Goal: Task Accomplishment & Management: Use online tool/utility

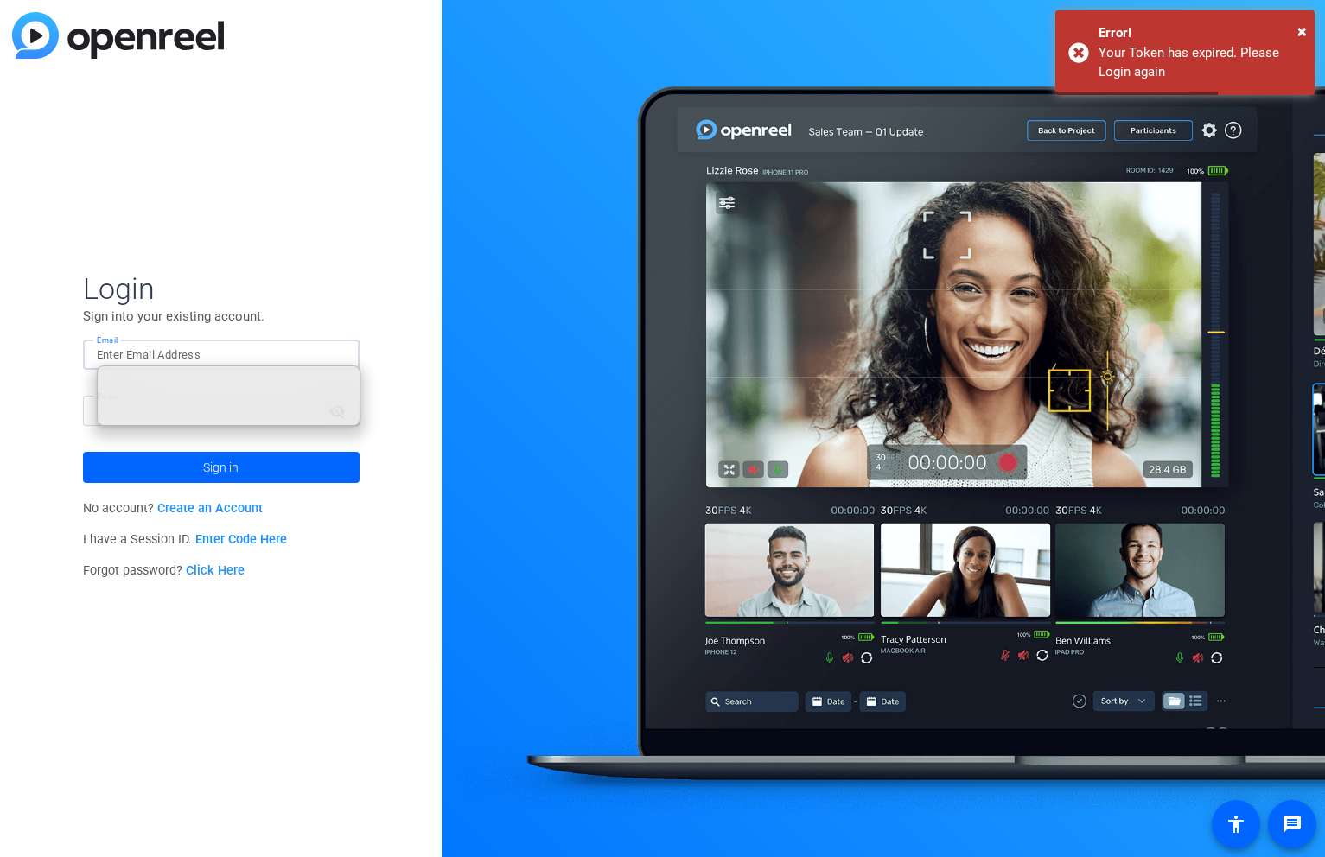
type input "garrett.boileve@ymca.net"
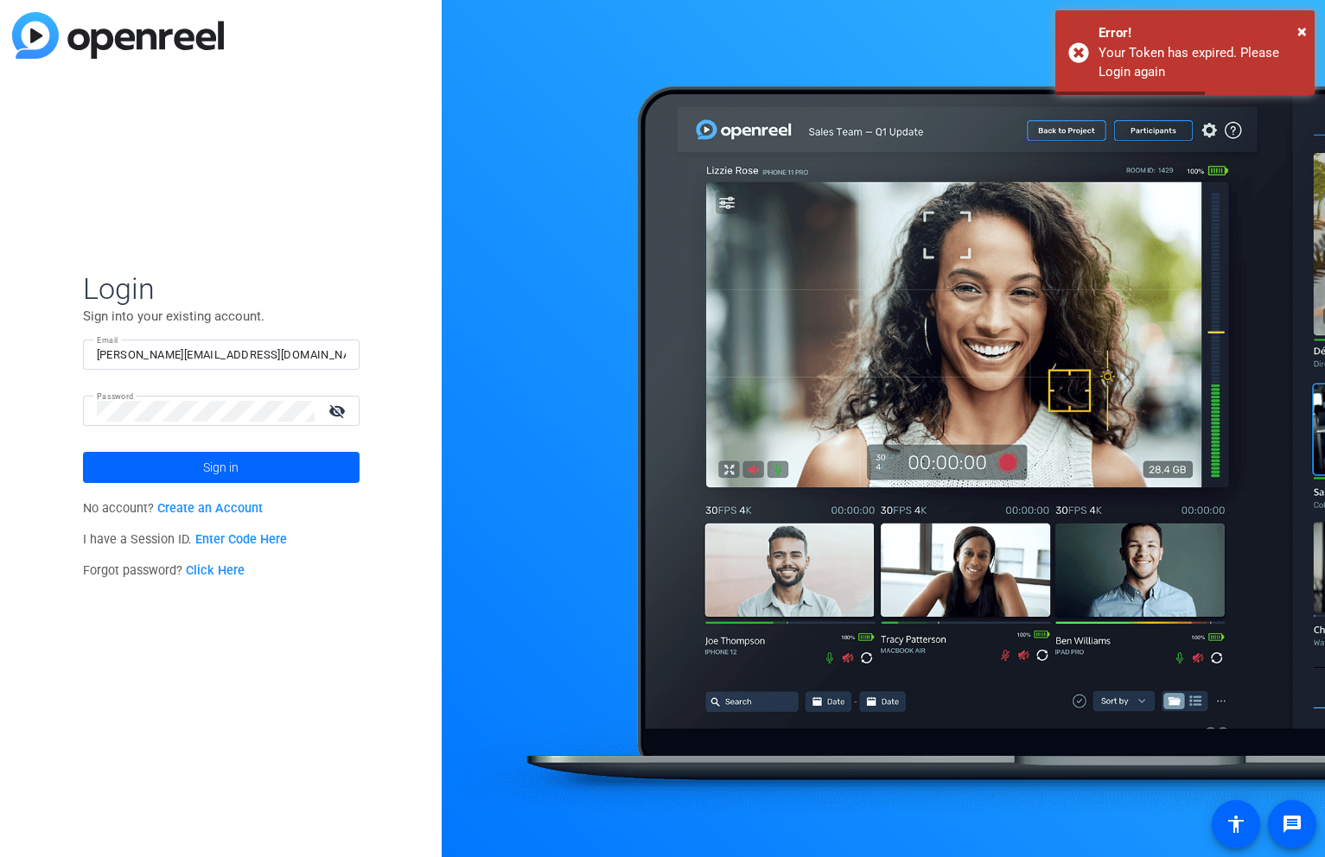
click at [369, 316] on div "Login Sign into your existing account. Email garrett.boileve@ymca.net Password …" at bounding box center [221, 428] width 442 height 857
click at [252, 467] on span at bounding box center [221, 467] width 277 height 41
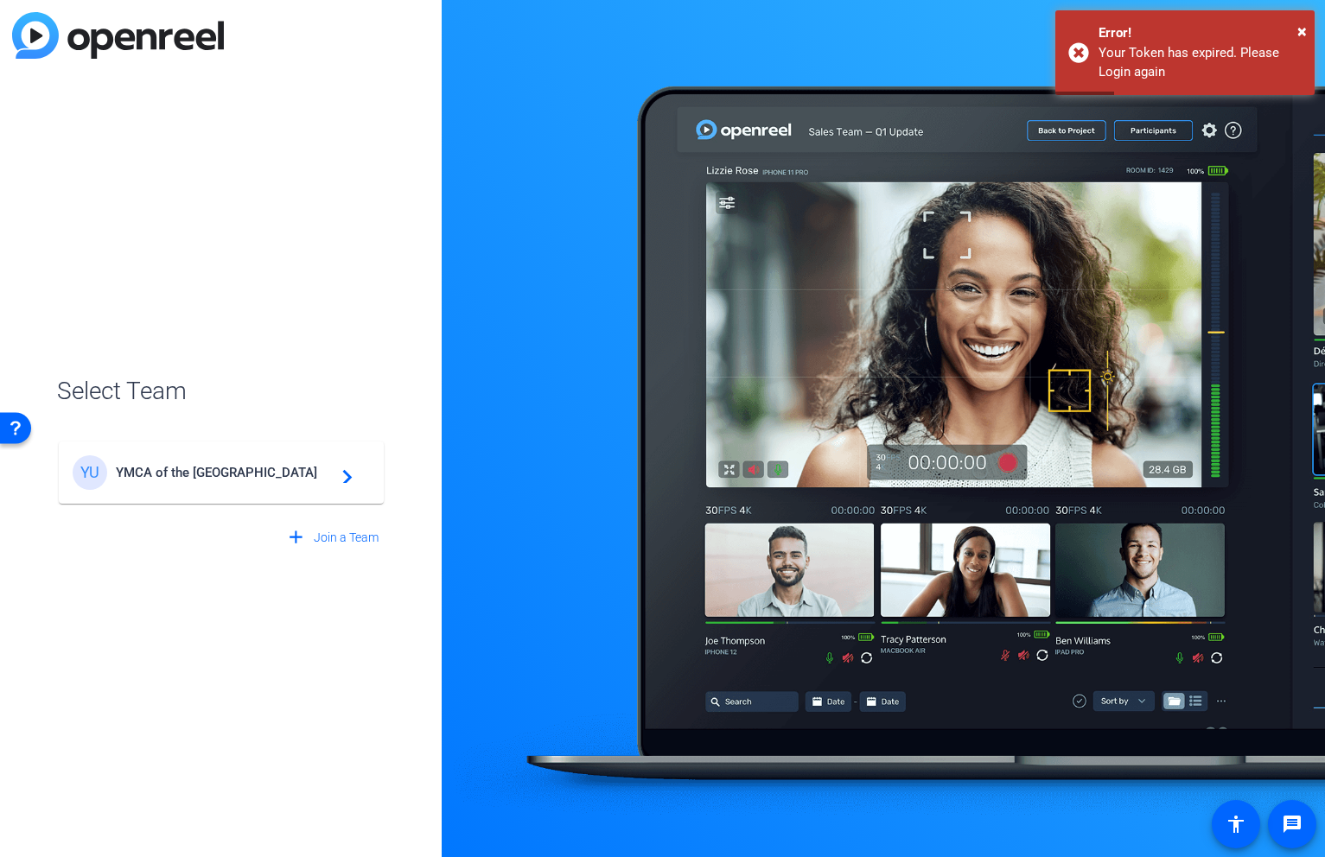
click at [237, 473] on span "YMCA of the USA" at bounding box center [224, 473] width 216 height 16
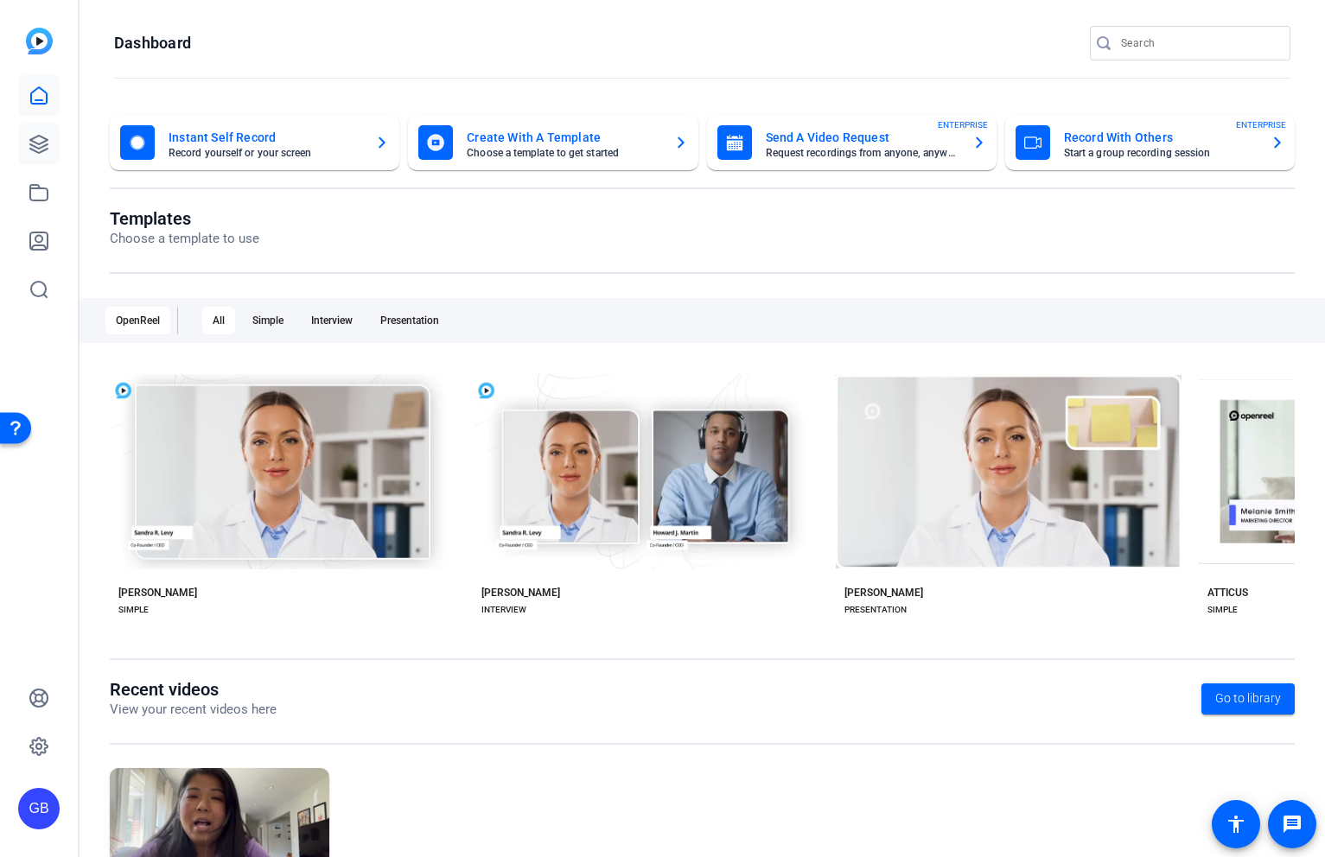
click at [57, 147] on link at bounding box center [38, 144] width 41 height 41
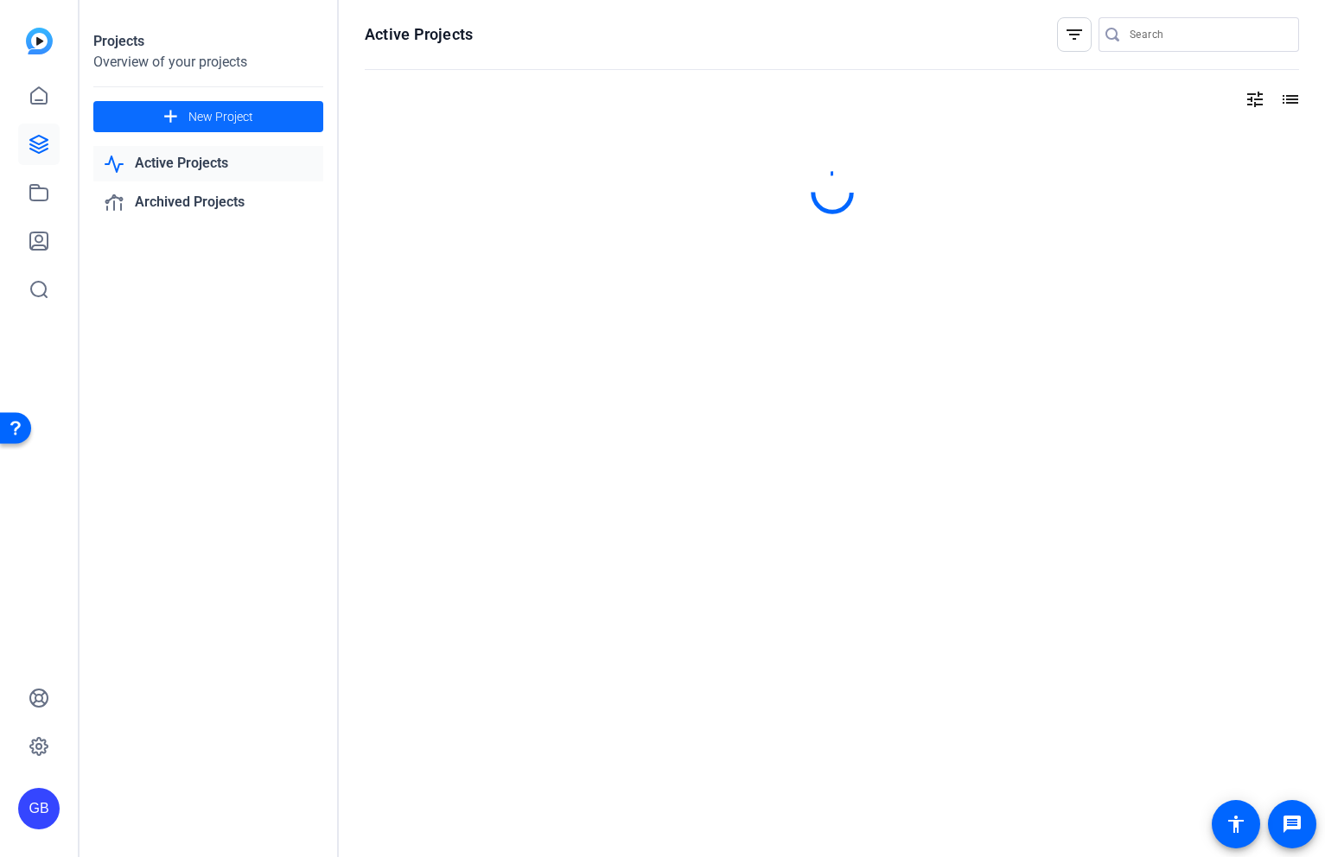
click at [175, 116] on mat-icon "add" at bounding box center [171, 117] width 22 height 22
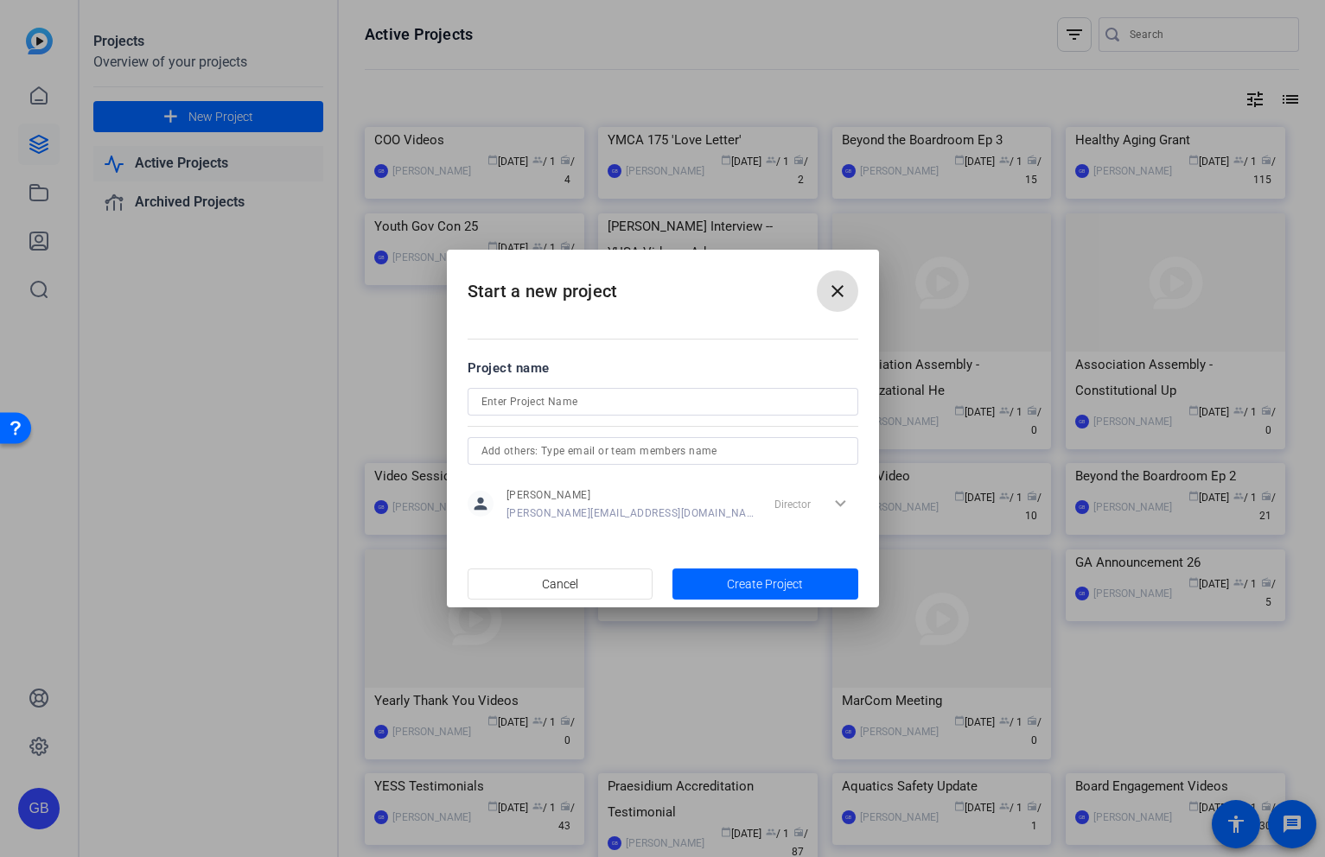
click at [838, 284] on mat-icon "close" at bounding box center [837, 291] width 21 height 21
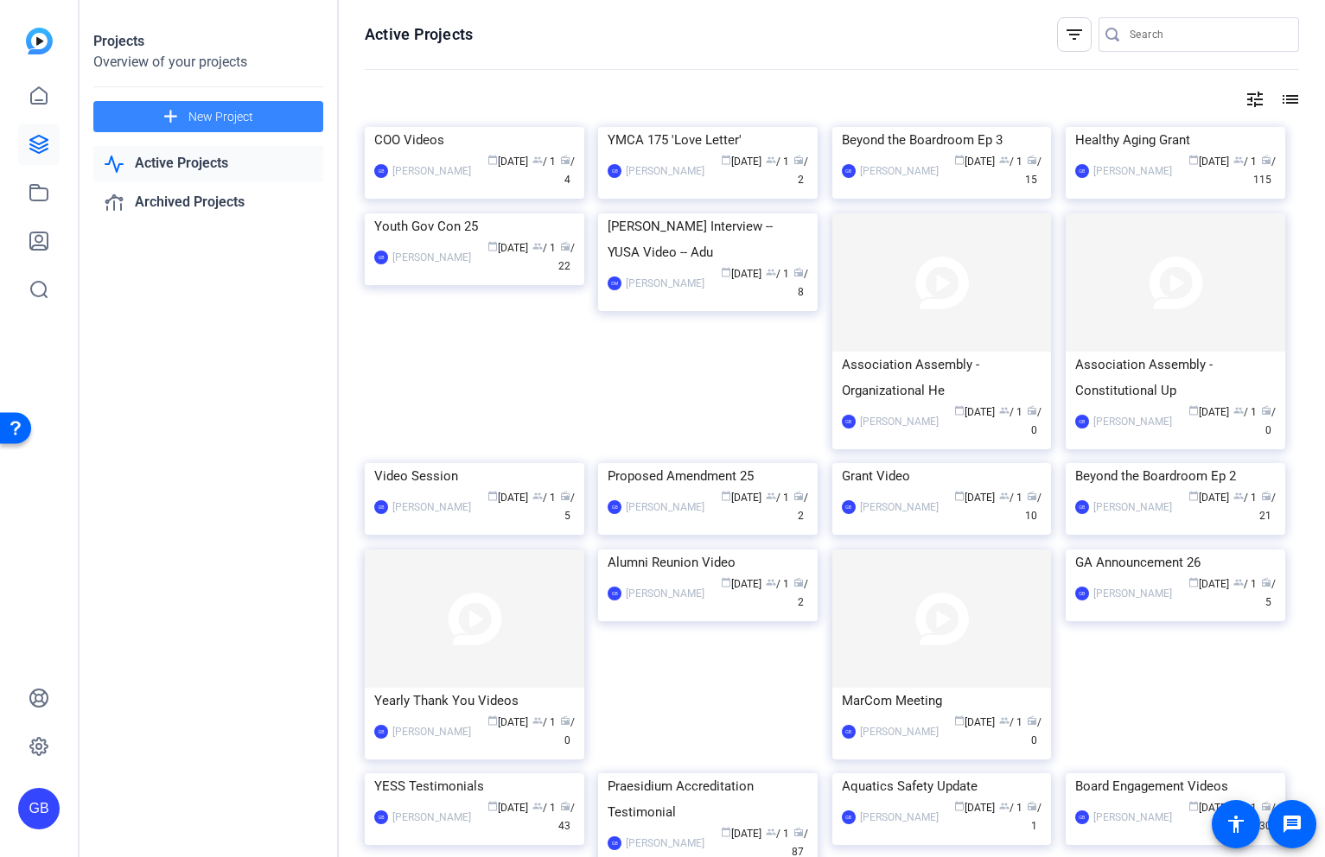
click at [240, 111] on span "New Project" at bounding box center [220, 117] width 65 height 18
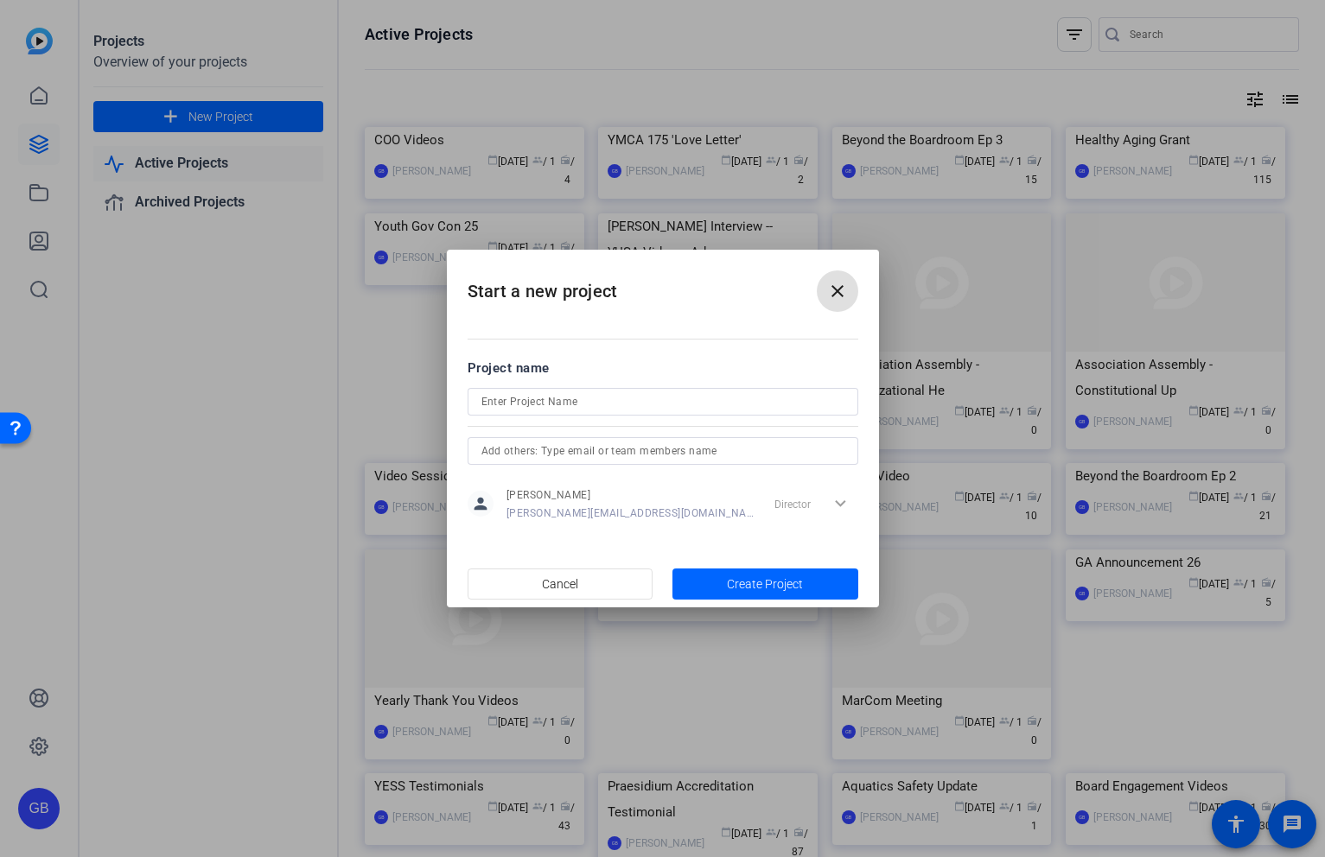
click at [634, 403] on input at bounding box center [662, 402] width 363 height 21
type input "Abby Recording"
click at [740, 583] on span "Create Project" at bounding box center [765, 585] width 76 height 18
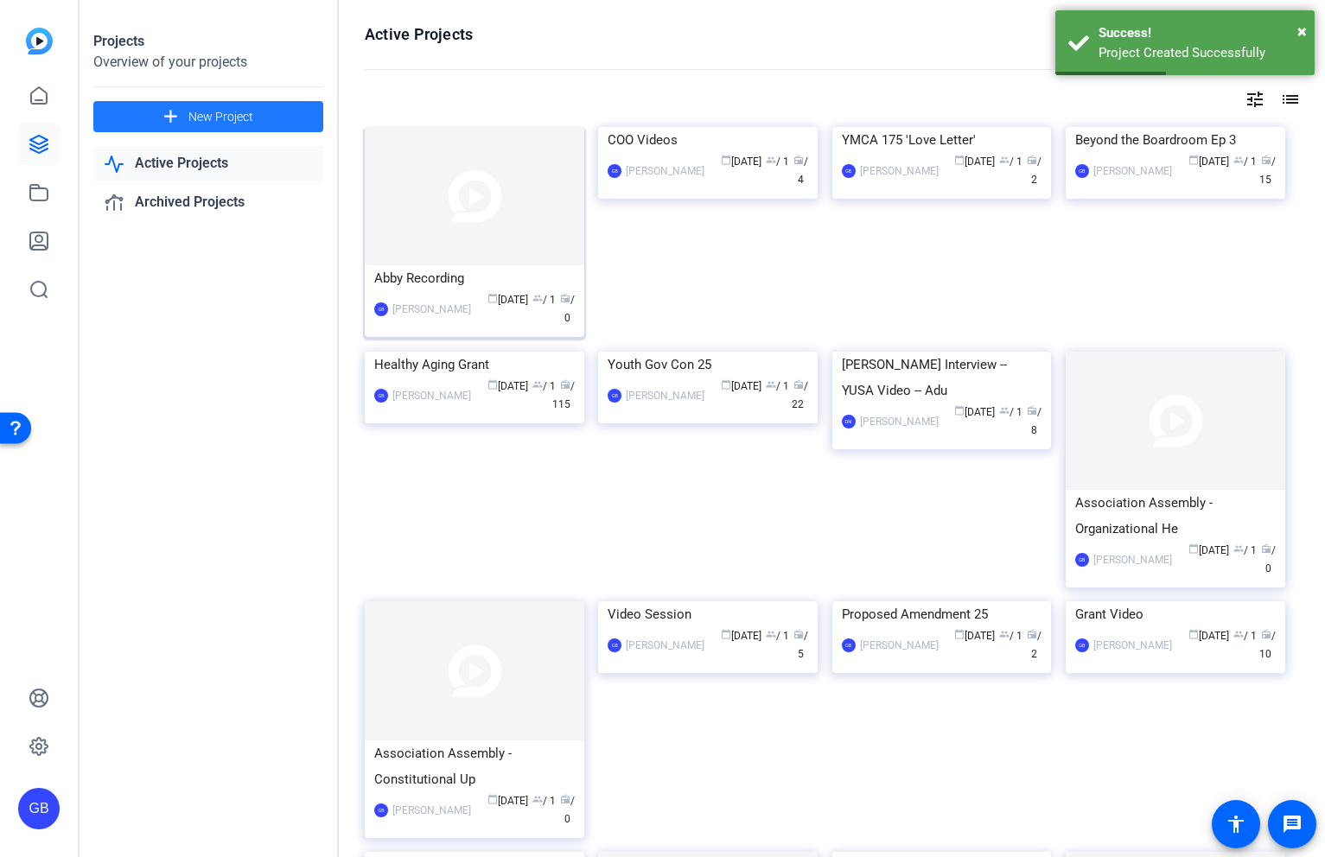
click at [403, 253] on img at bounding box center [475, 196] width 220 height 138
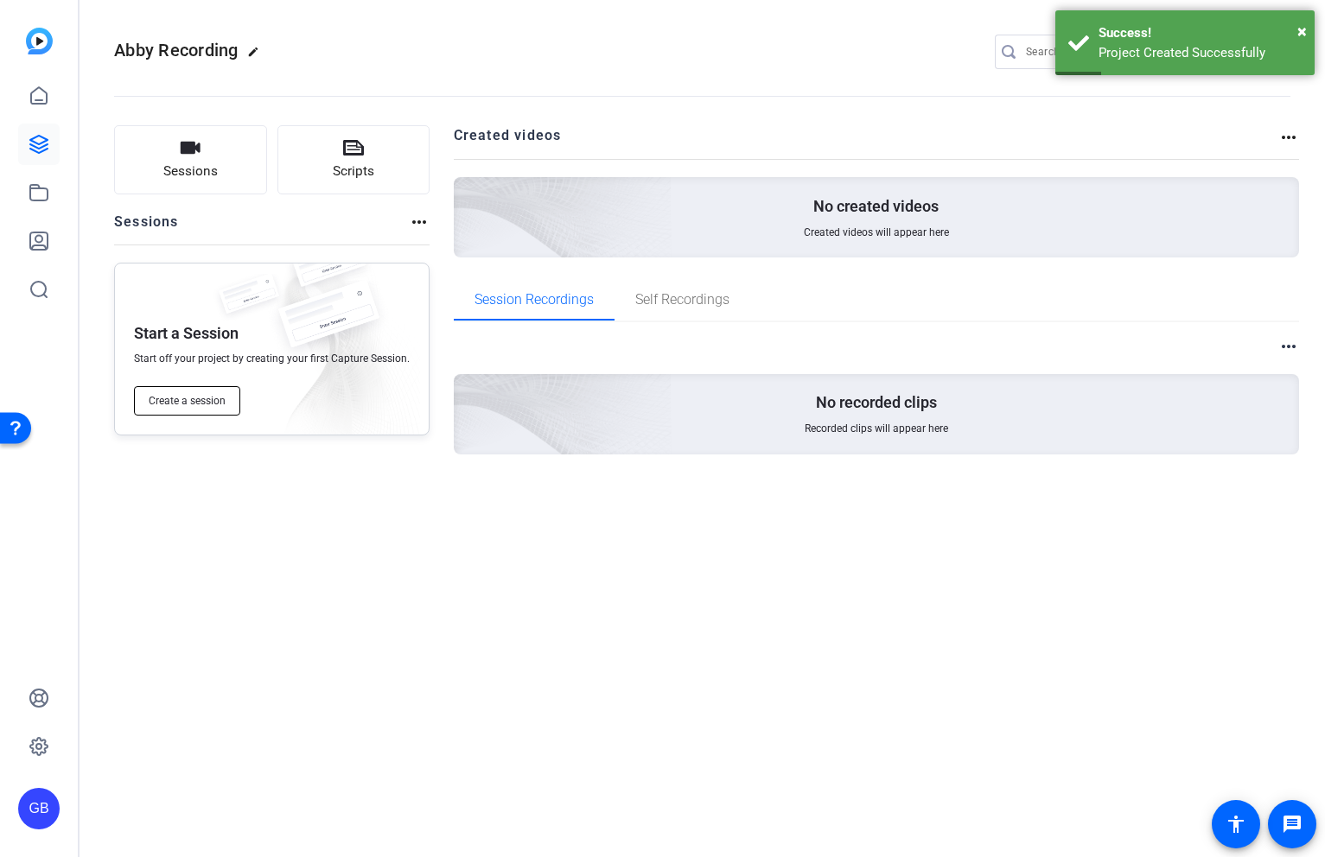
click at [220, 409] on button "Create a session" at bounding box center [187, 400] width 106 height 29
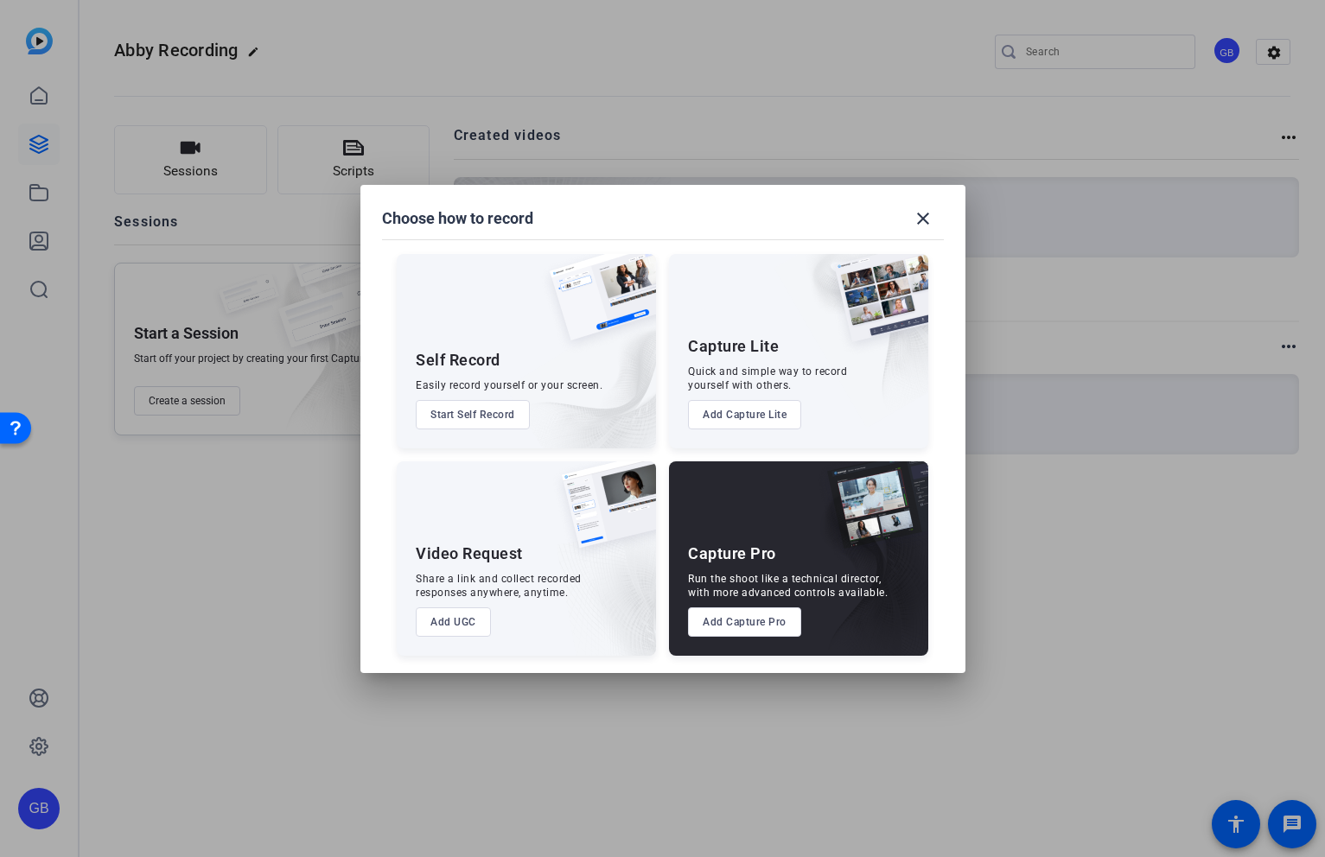
click at [762, 615] on button "Add Capture Pro" at bounding box center [744, 622] width 113 height 29
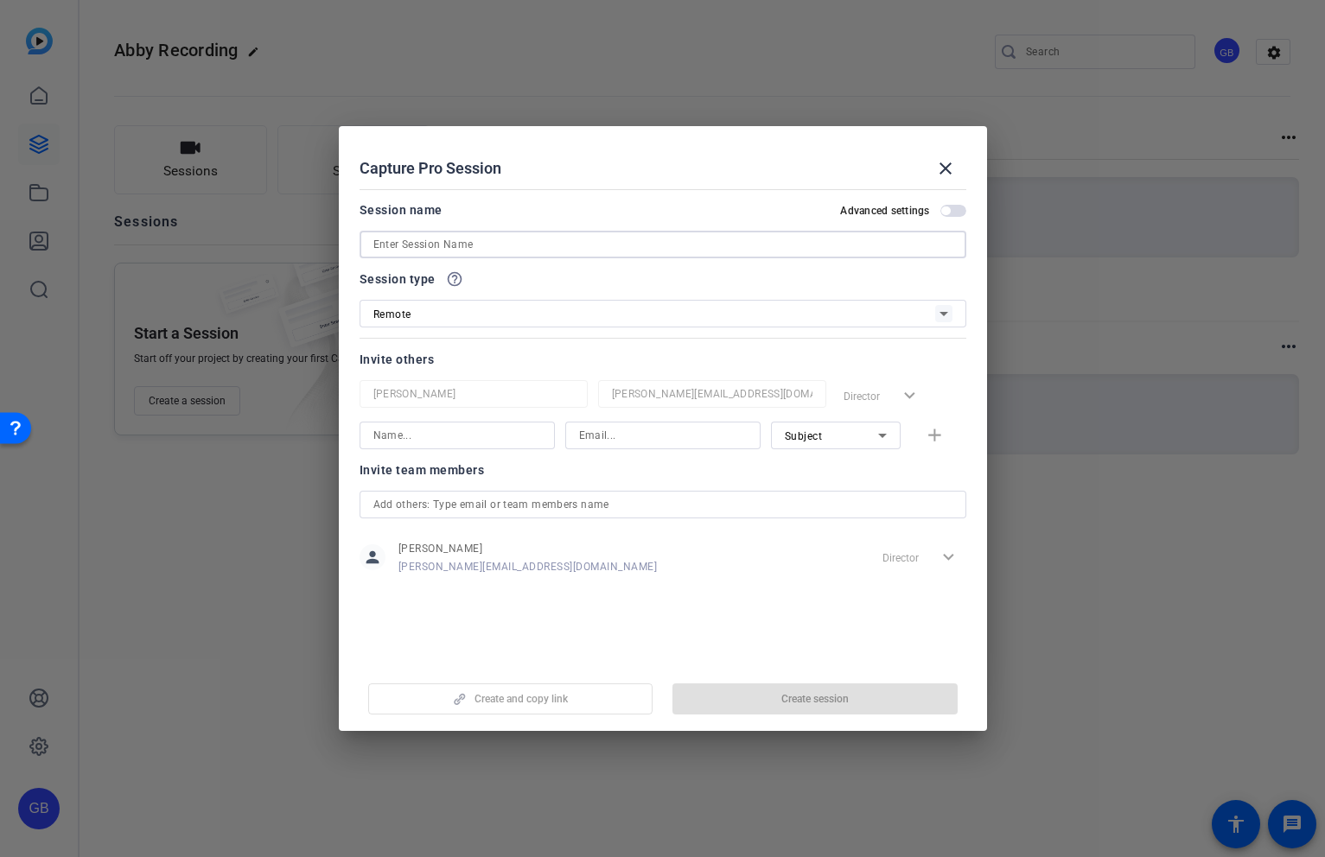
click at [540, 242] on input at bounding box center [662, 244] width 579 height 21
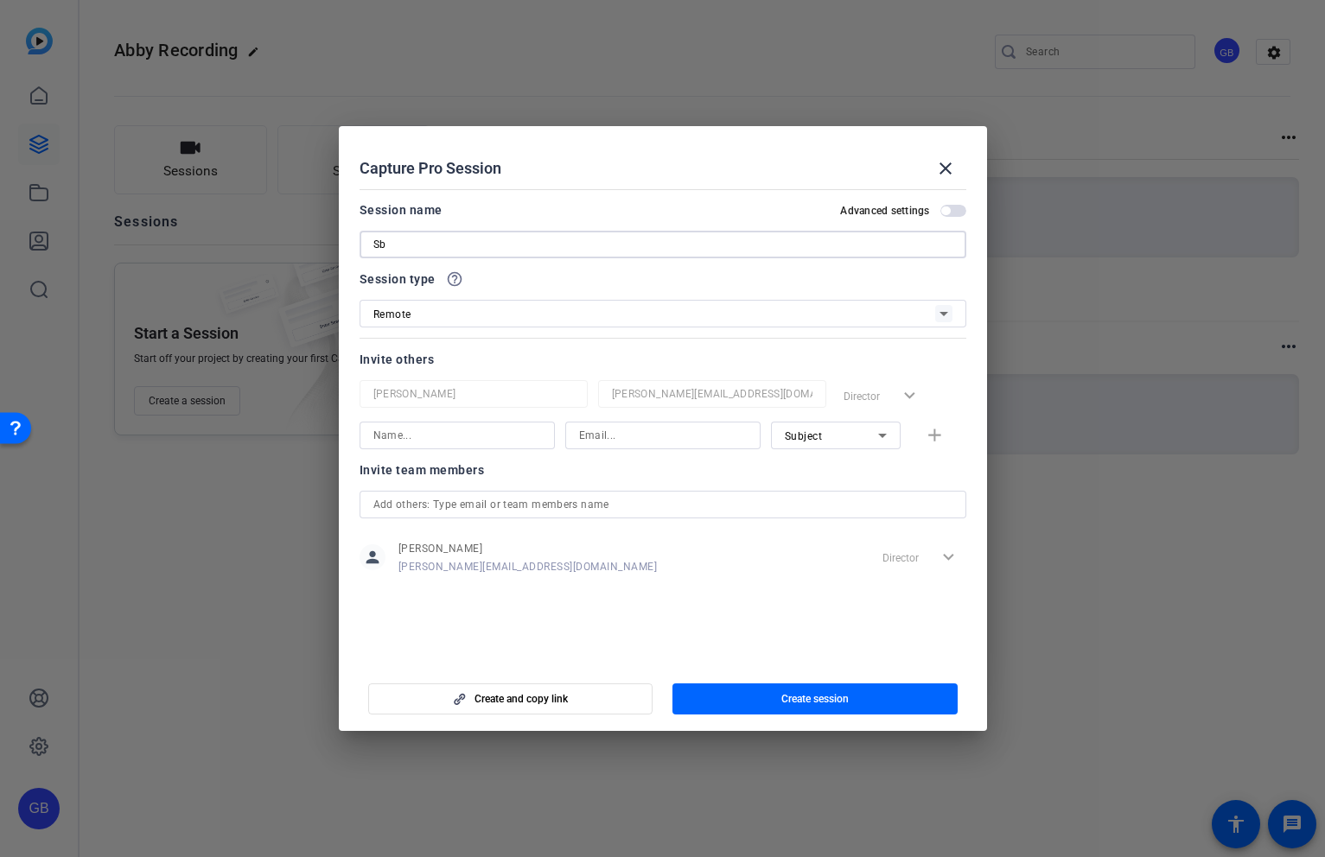
type input "S"
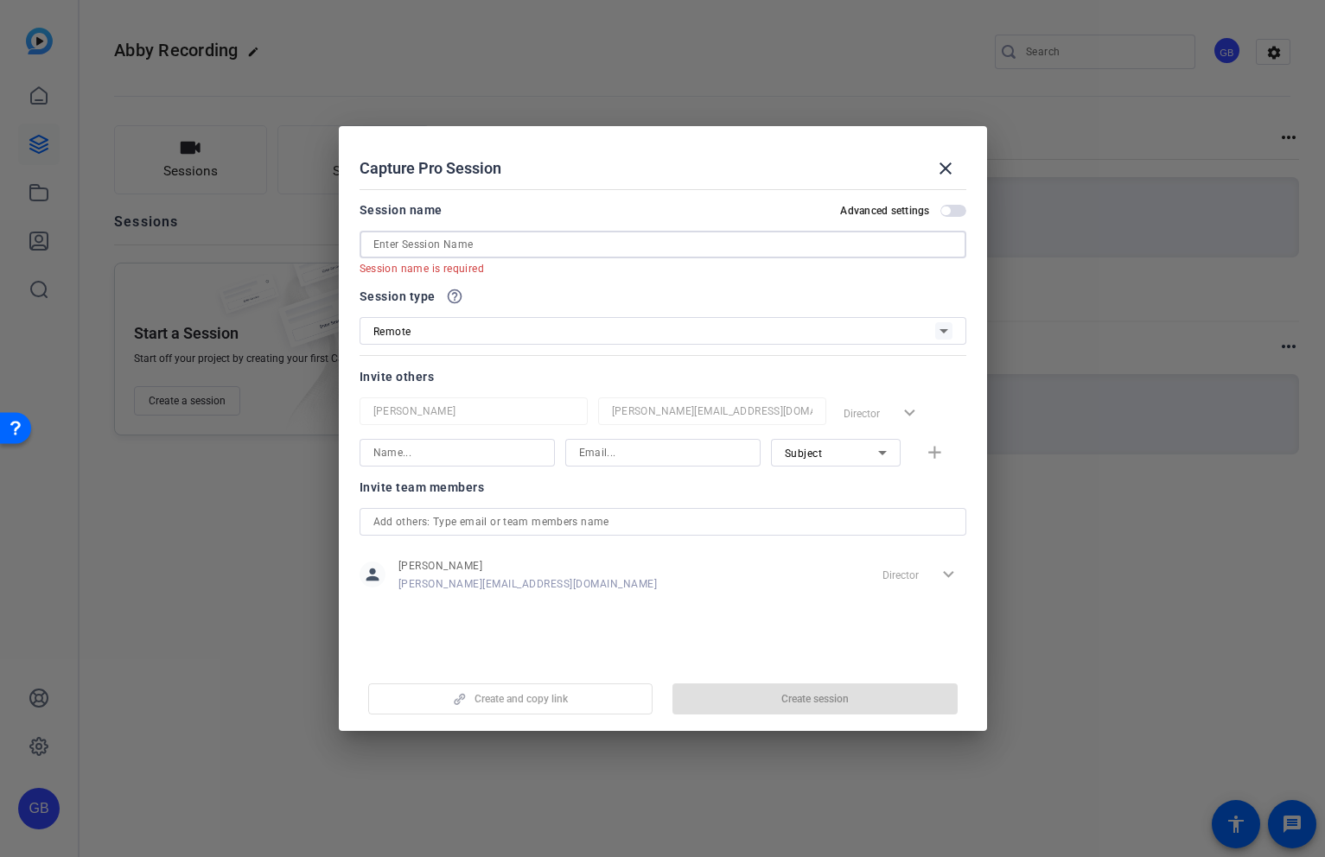
click at [497, 241] on input at bounding box center [662, 244] width 579 height 21
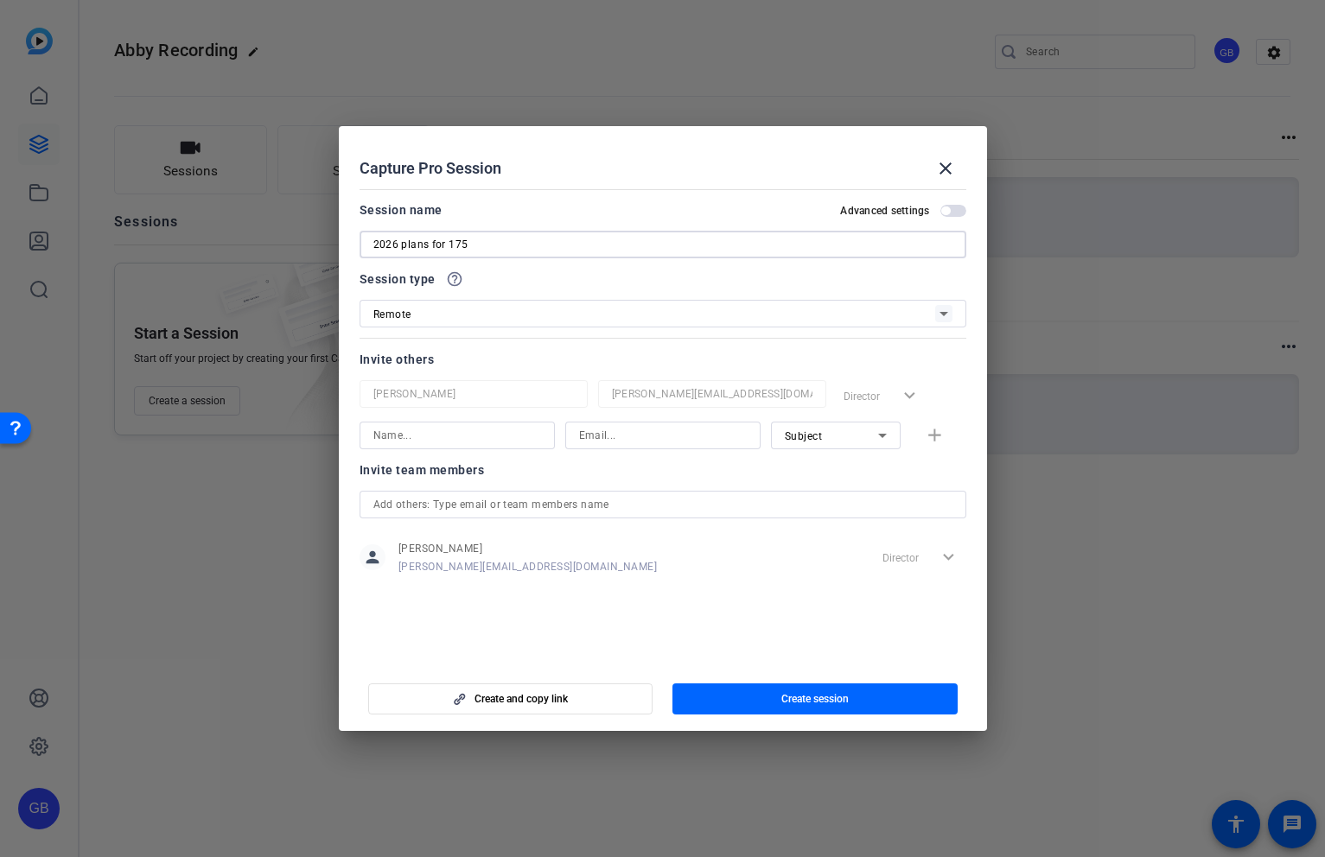
type input "2026 plans for 175"
click at [856, 442] on div "Subject" at bounding box center [831, 436] width 93 height 22
click at [815, 504] on span "Watcher" at bounding box center [805, 497] width 41 height 21
click at [506, 437] on input at bounding box center [457, 435] width 168 height 21
type input "Blake Carleton"
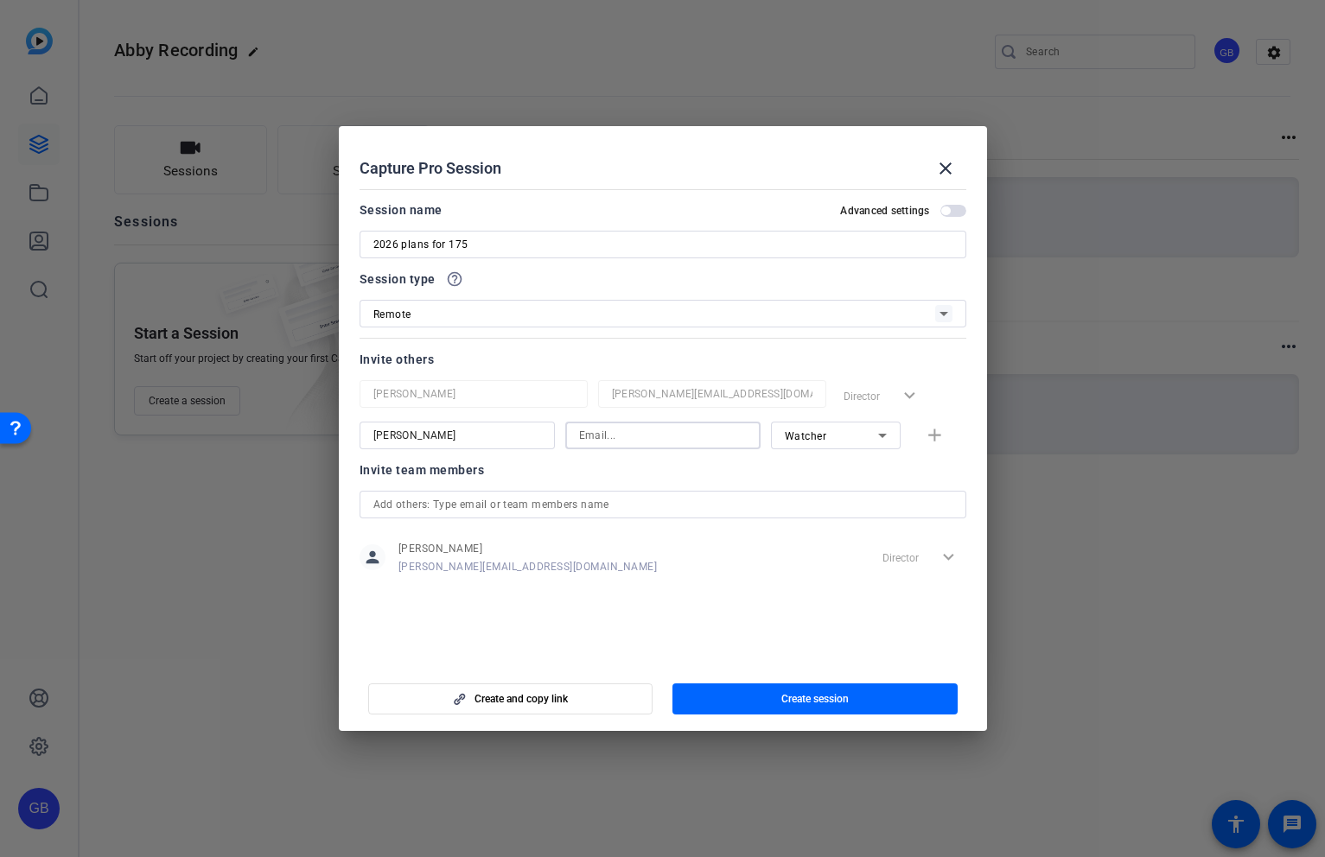
click at [627, 430] on input at bounding box center [663, 435] width 168 height 21
type input "blake.carleton@ymca.net"
click at [940, 439] on mat-icon "add" at bounding box center [935, 436] width 22 height 22
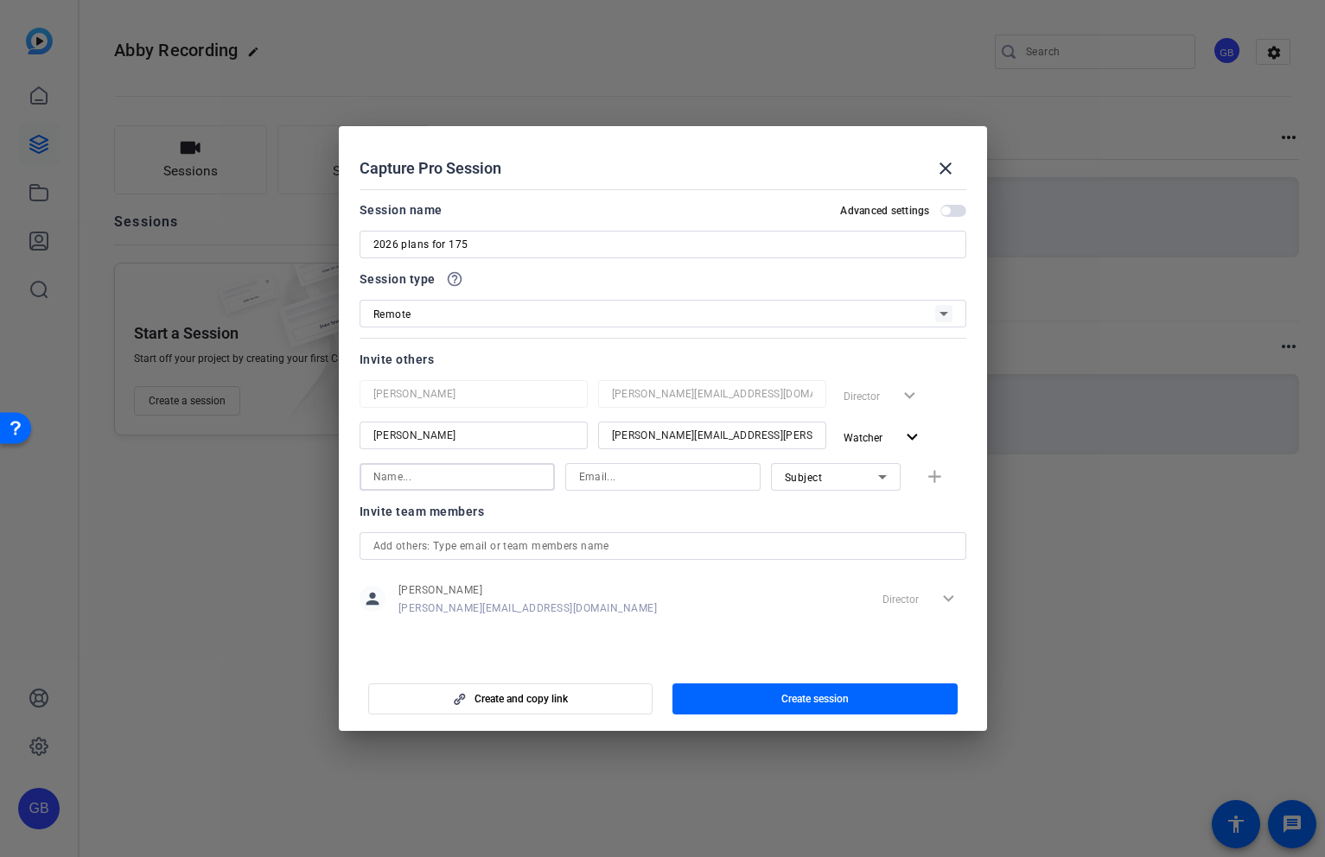
click at [459, 485] on input at bounding box center [457, 477] width 168 height 21
click at [453, 482] on input at bounding box center [457, 477] width 168 height 21
click at [440, 475] on input "Abby" at bounding box center [457, 477] width 168 height 21
type input "Abby Rogers"
click at [612, 476] on input at bounding box center [663, 477] width 168 height 21
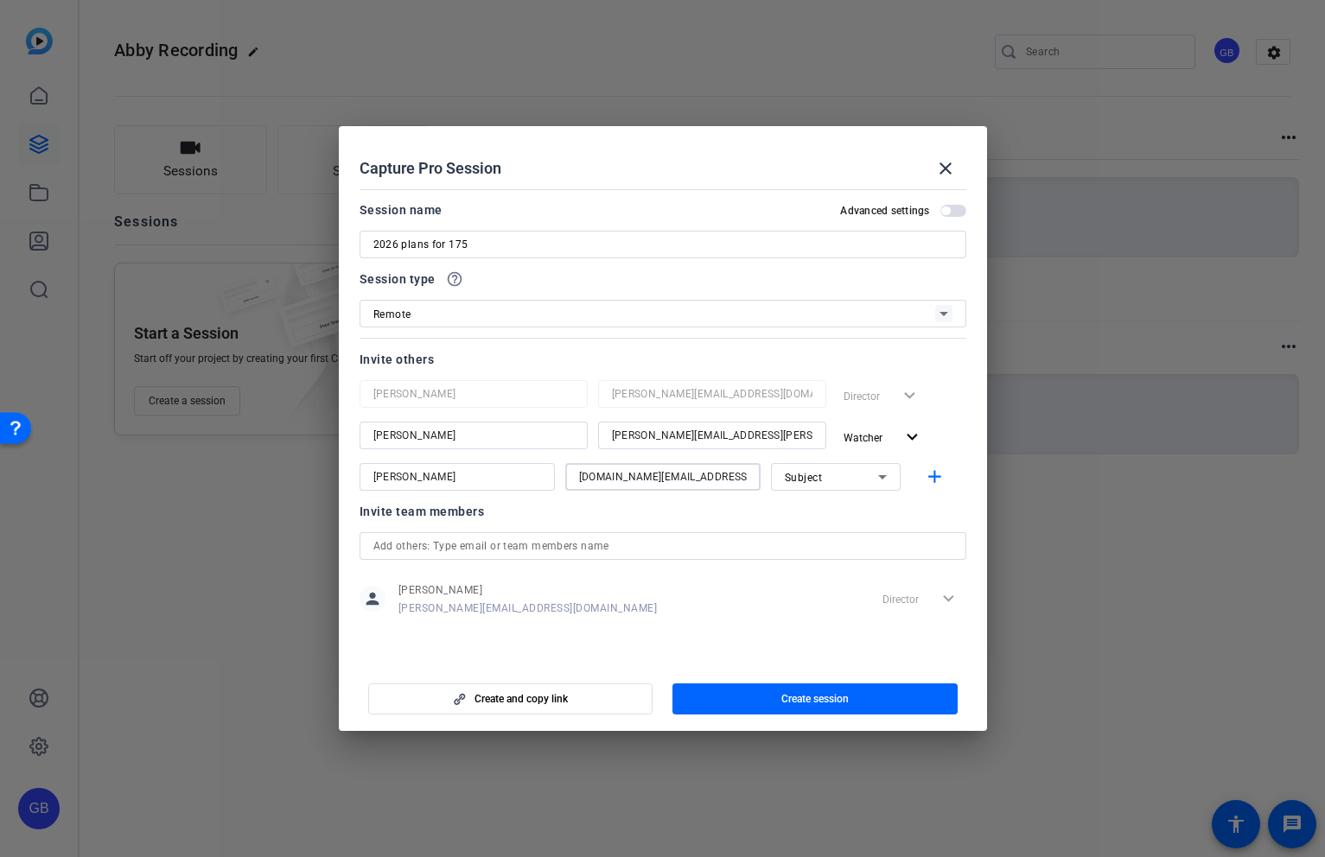
type input "abby.rogers@ymca.net"
click at [933, 485] on mat-icon "add" at bounding box center [935, 478] width 22 height 22
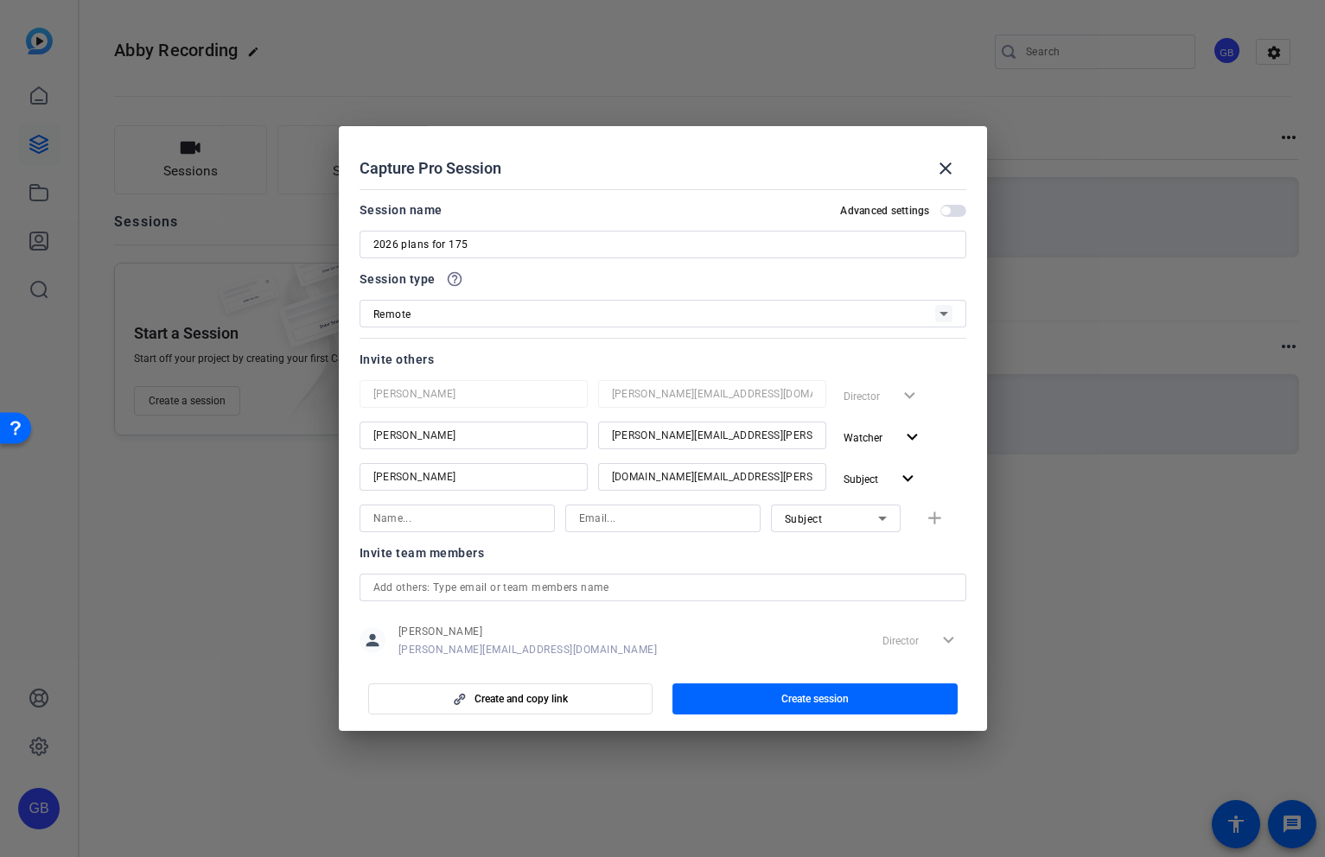
scroll to position [36, 0]
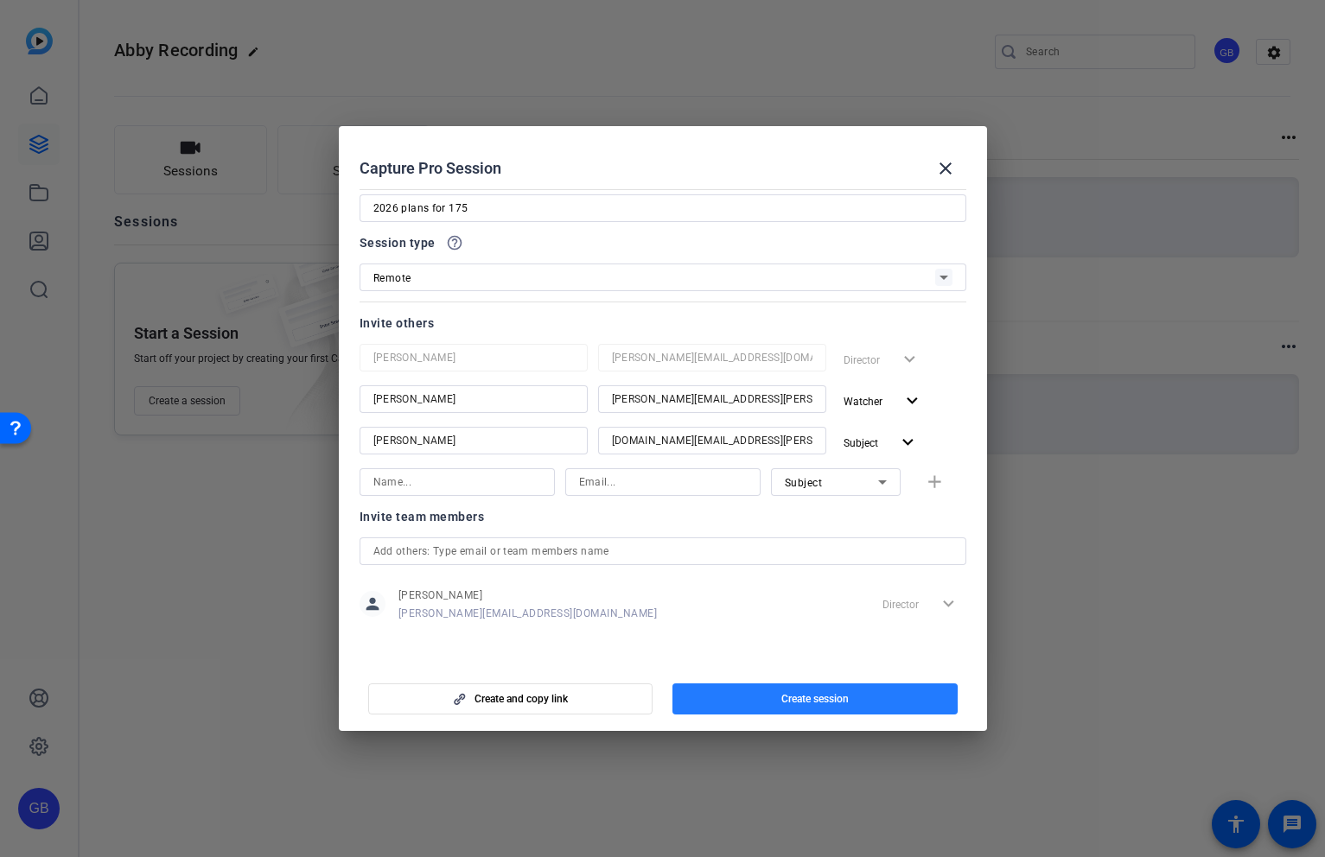
click at [750, 699] on span "button" at bounding box center [814, 698] width 285 height 41
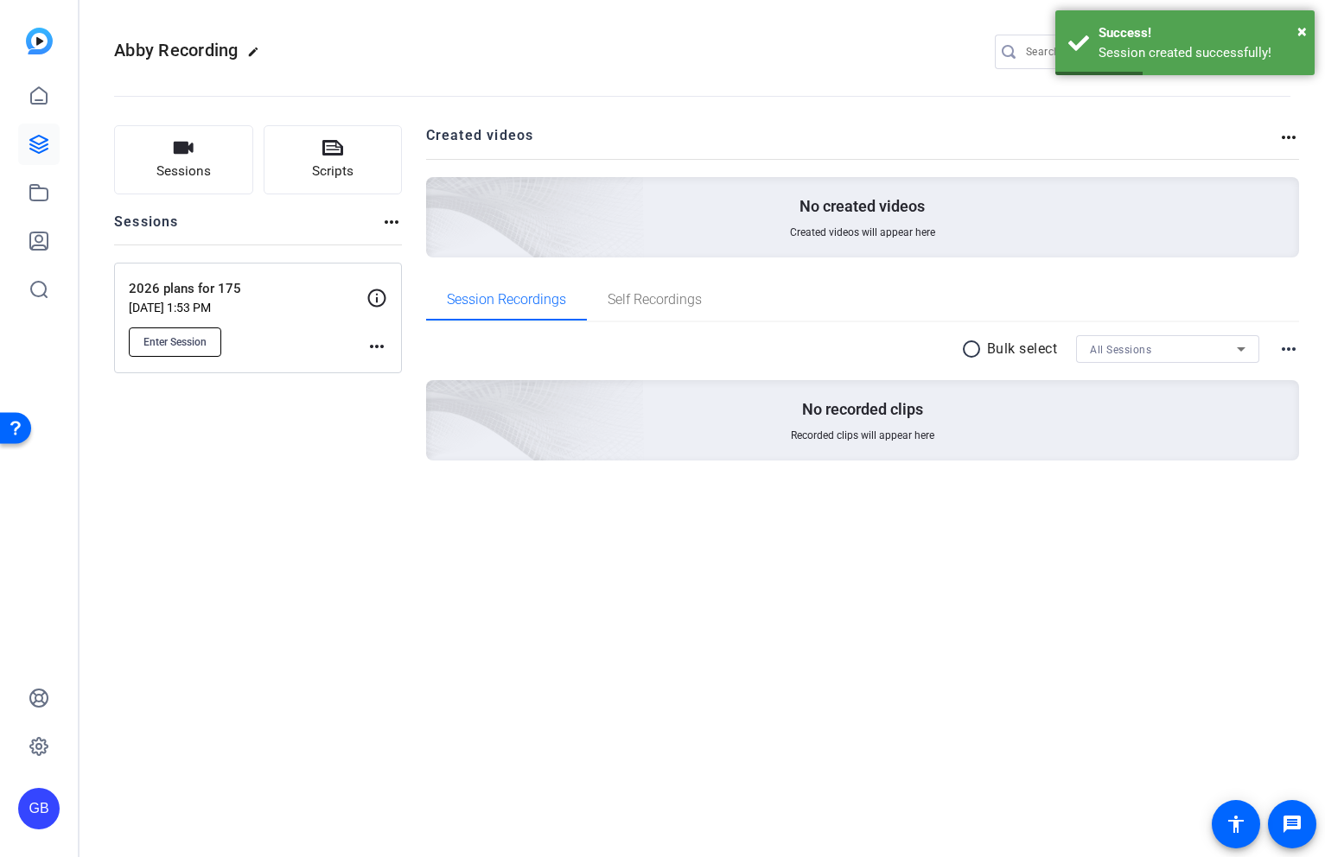
click at [201, 341] on span "Enter Session" at bounding box center [174, 342] width 63 height 14
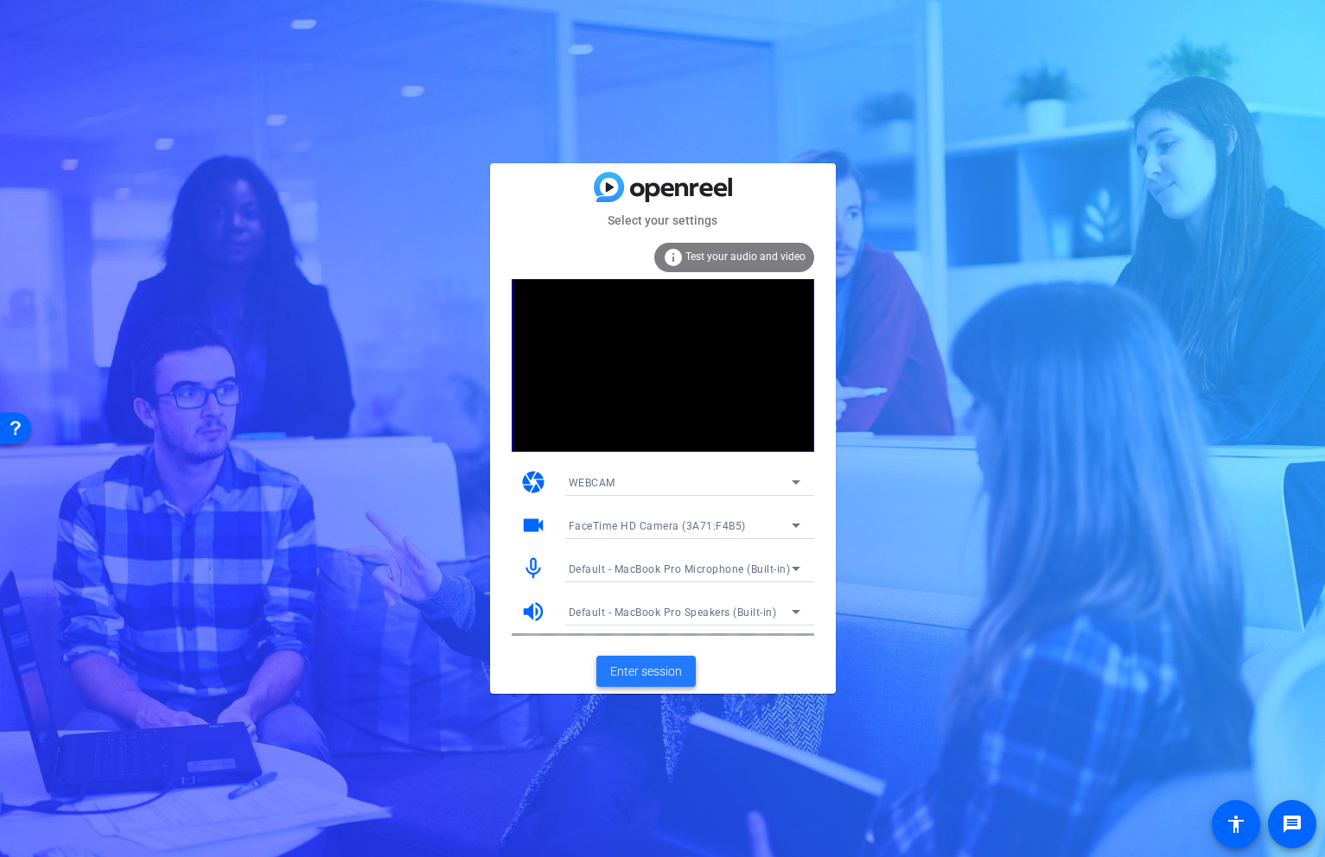
click at [660, 676] on span "Enter session" at bounding box center [646, 672] width 72 height 18
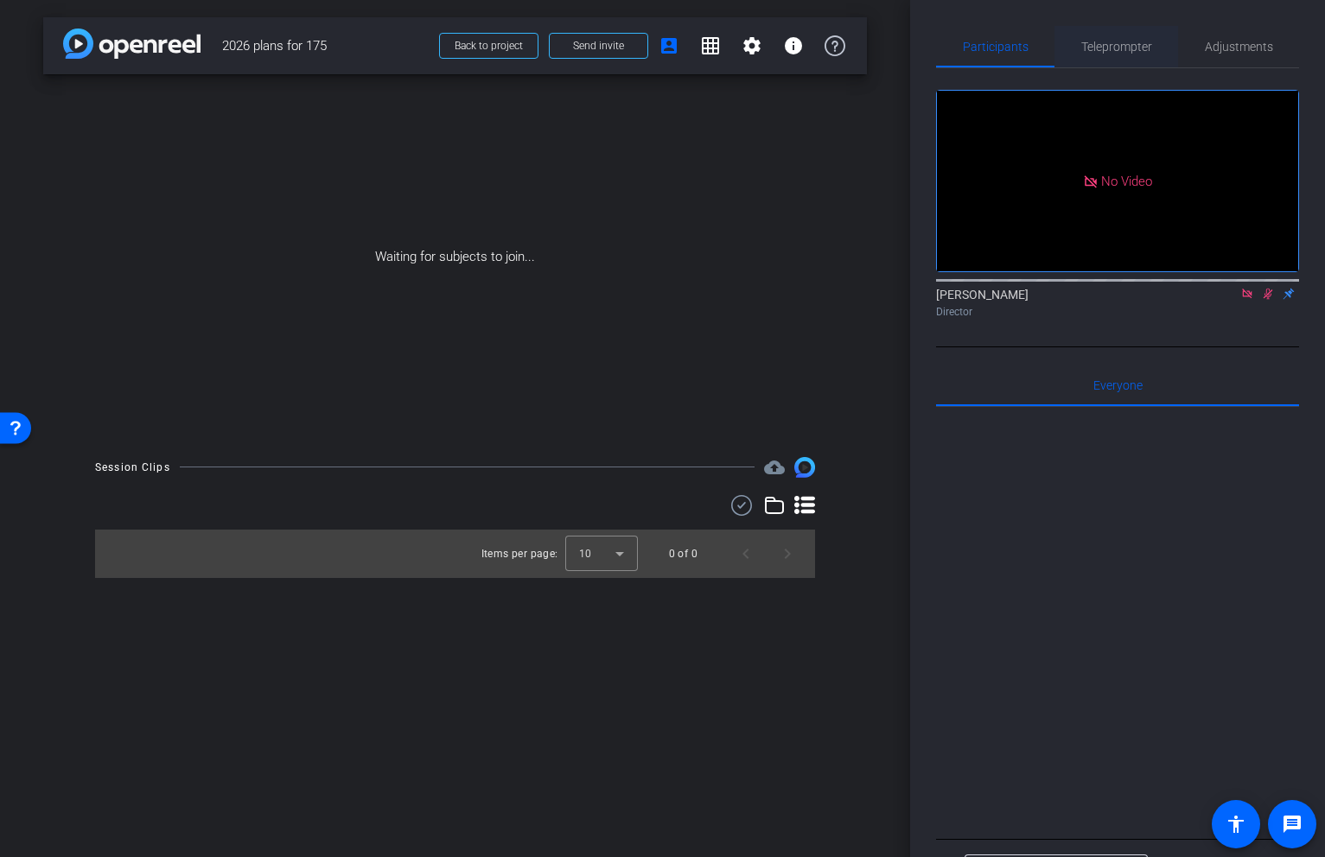
click at [1144, 56] on span "Teleprompter" at bounding box center [1116, 46] width 71 height 41
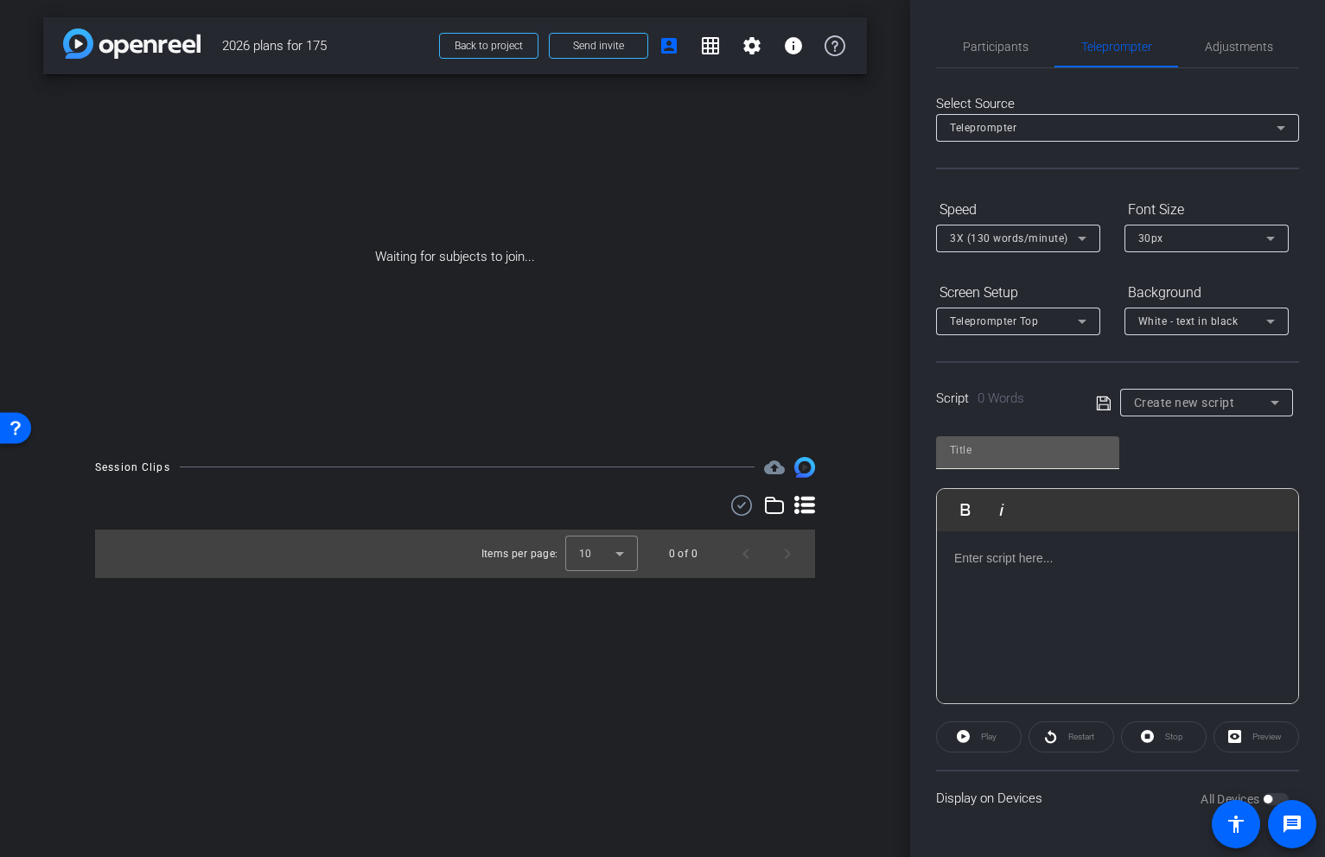
click at [1010, 456] on input "text" at bounding box center [1028, 450] width 156 height 21
click at [1050, 448] on input "text" at bounding box center [1028, 450] width 156 height 21
click at [967, 452] on input "text" at bounding box center [1028, 450] width 156 height 21
type input "2026 ideas for 175"
click at [1035, 564] on p at bounding box center [1117, 558] width 327 height 19
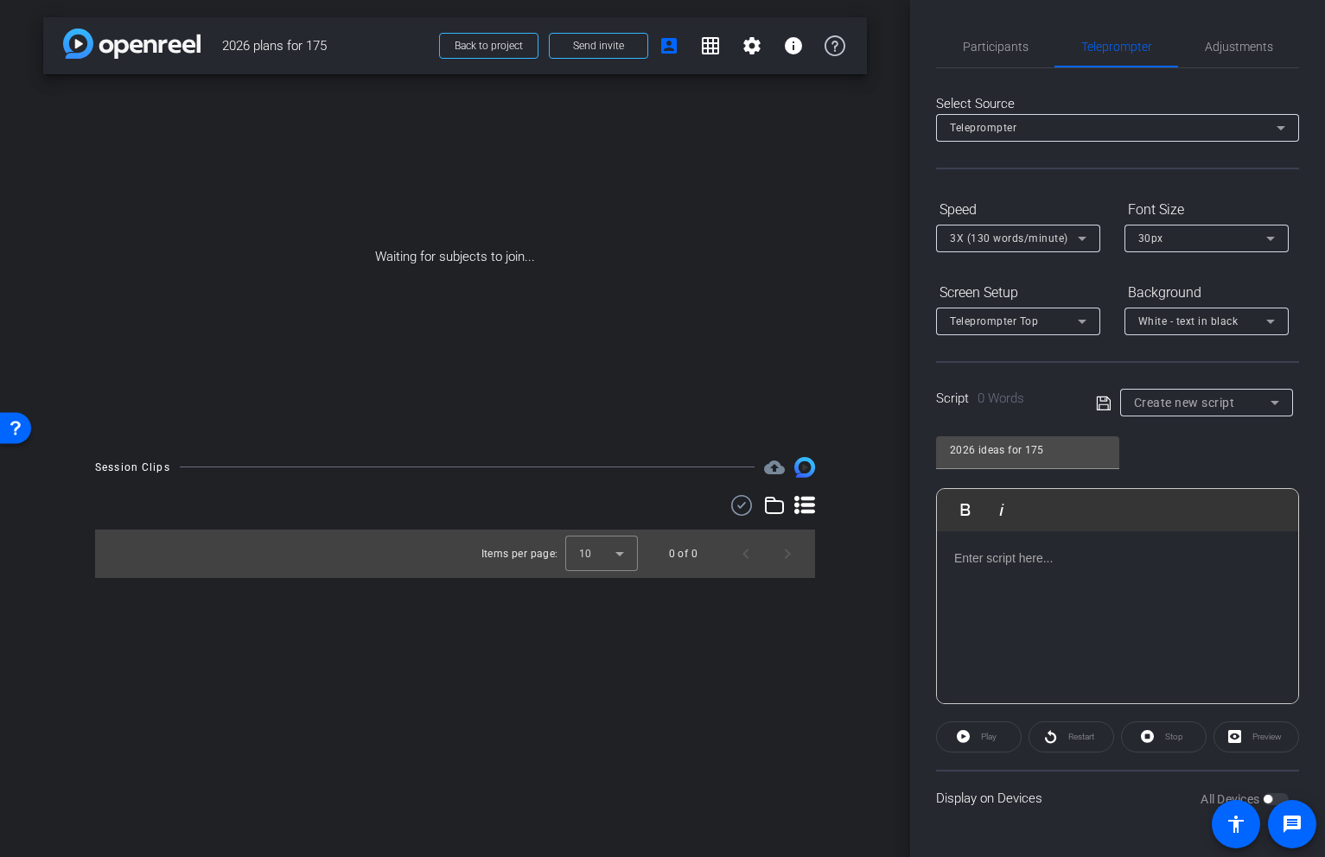
click at [1001, 586] on div at bounding box center [1117, 618] width 361 height 173
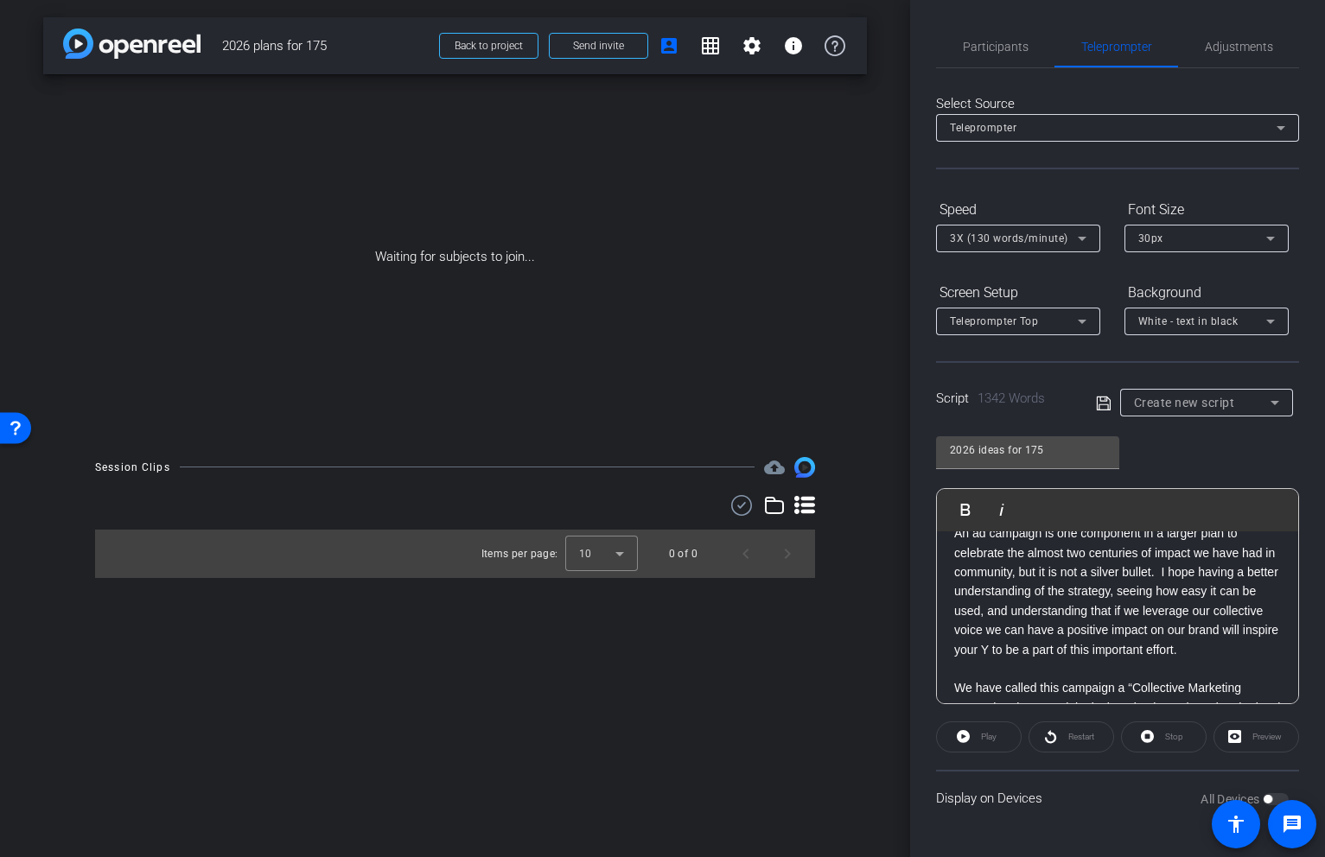
scroll to position [2940, 0]
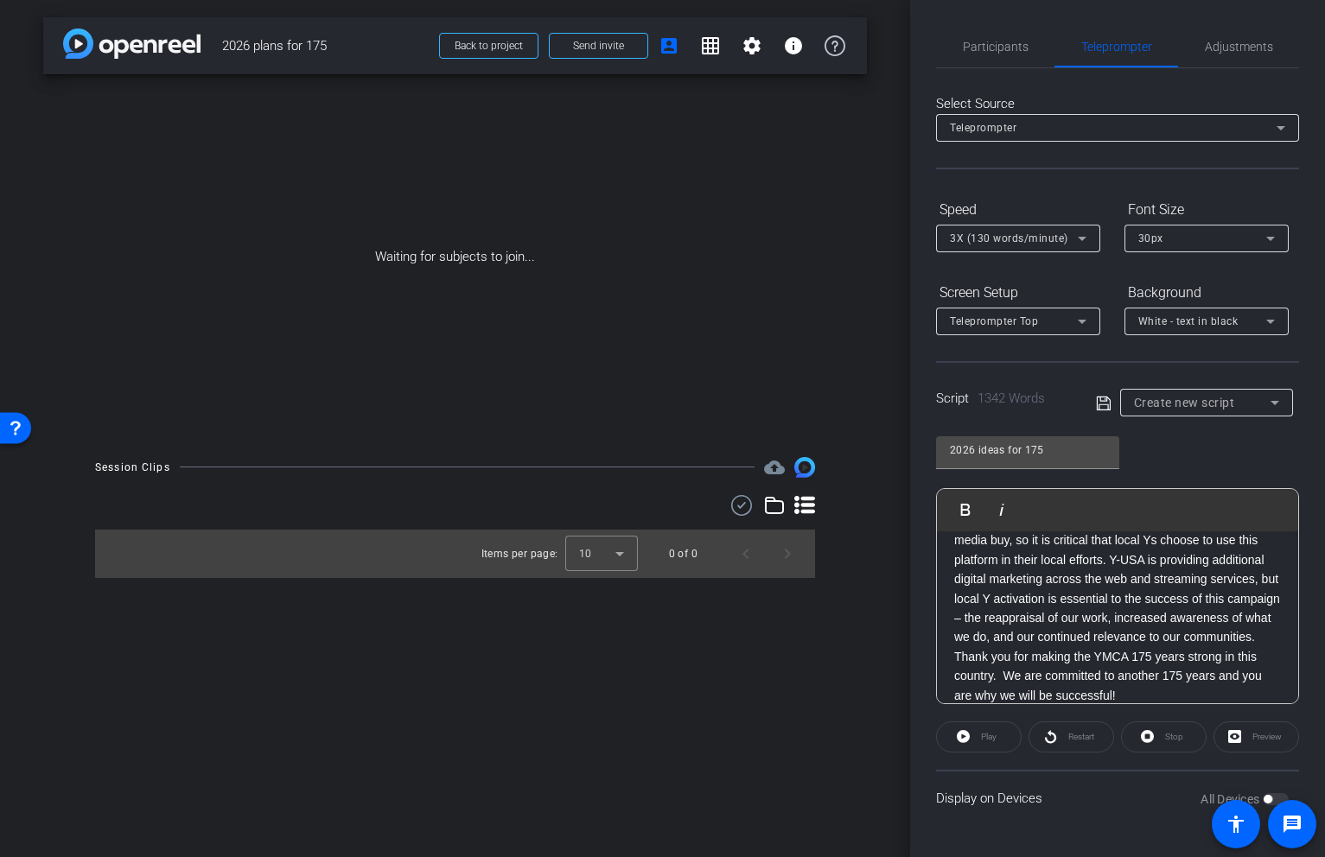
click at [1067, 615] on p "We have called this campaign a “Collective Marketing Campaign” because it is de…" at bounding box center [1117, 560] width 327 height 175
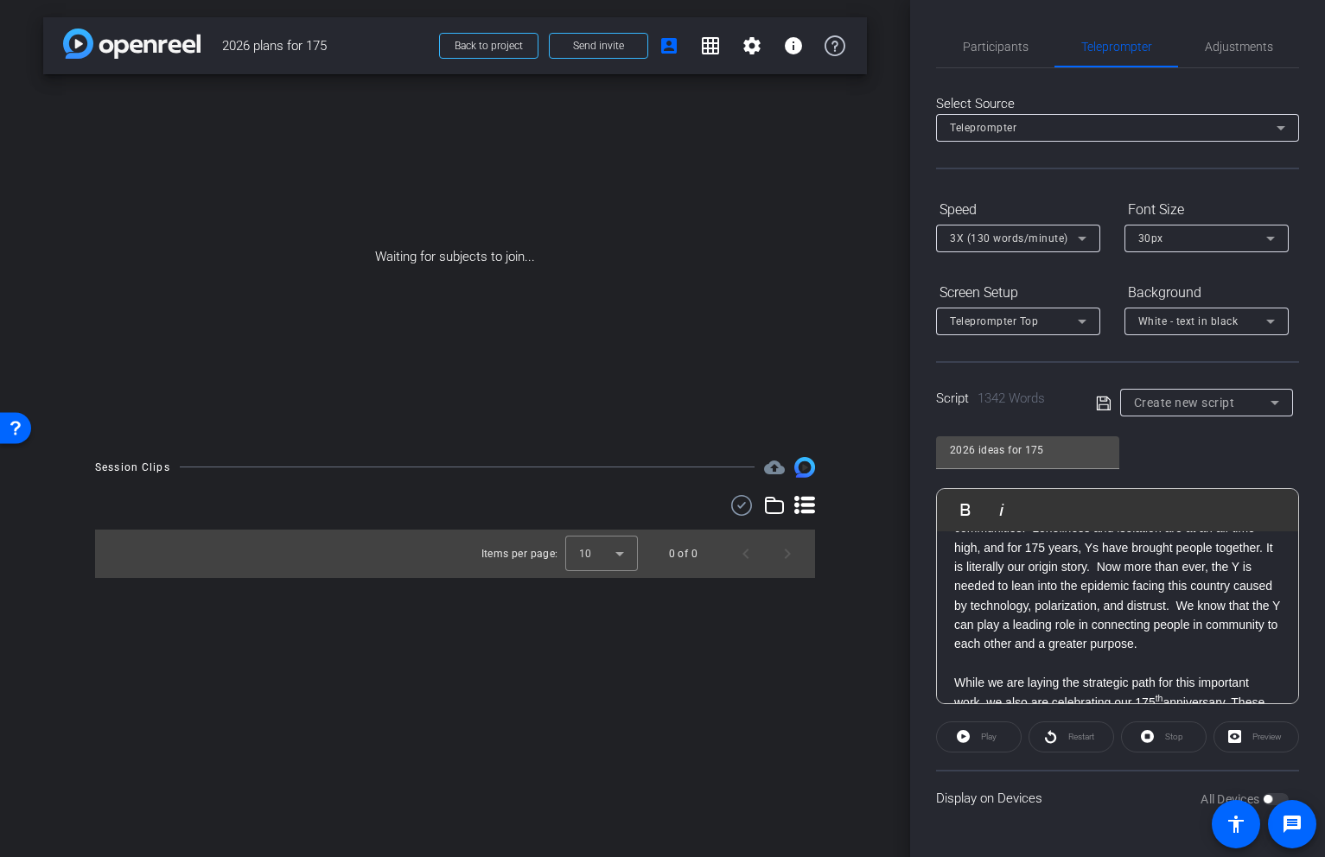
scroll to position [0, 0]
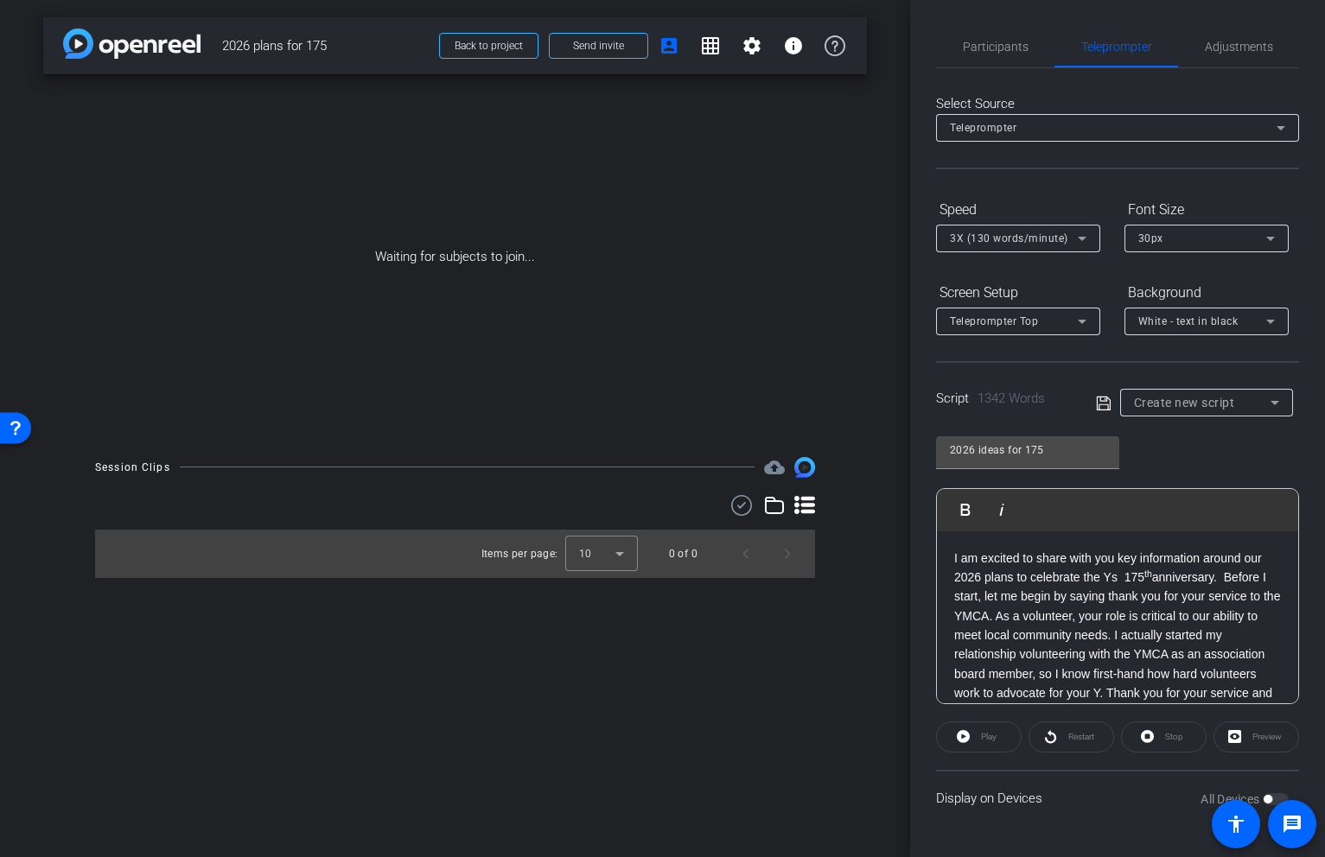
click at [954, 557] on p "I am excited to share with you key information around our 2026 plans to celebra…" at bounding box center [1117, 636] width 327 height 175
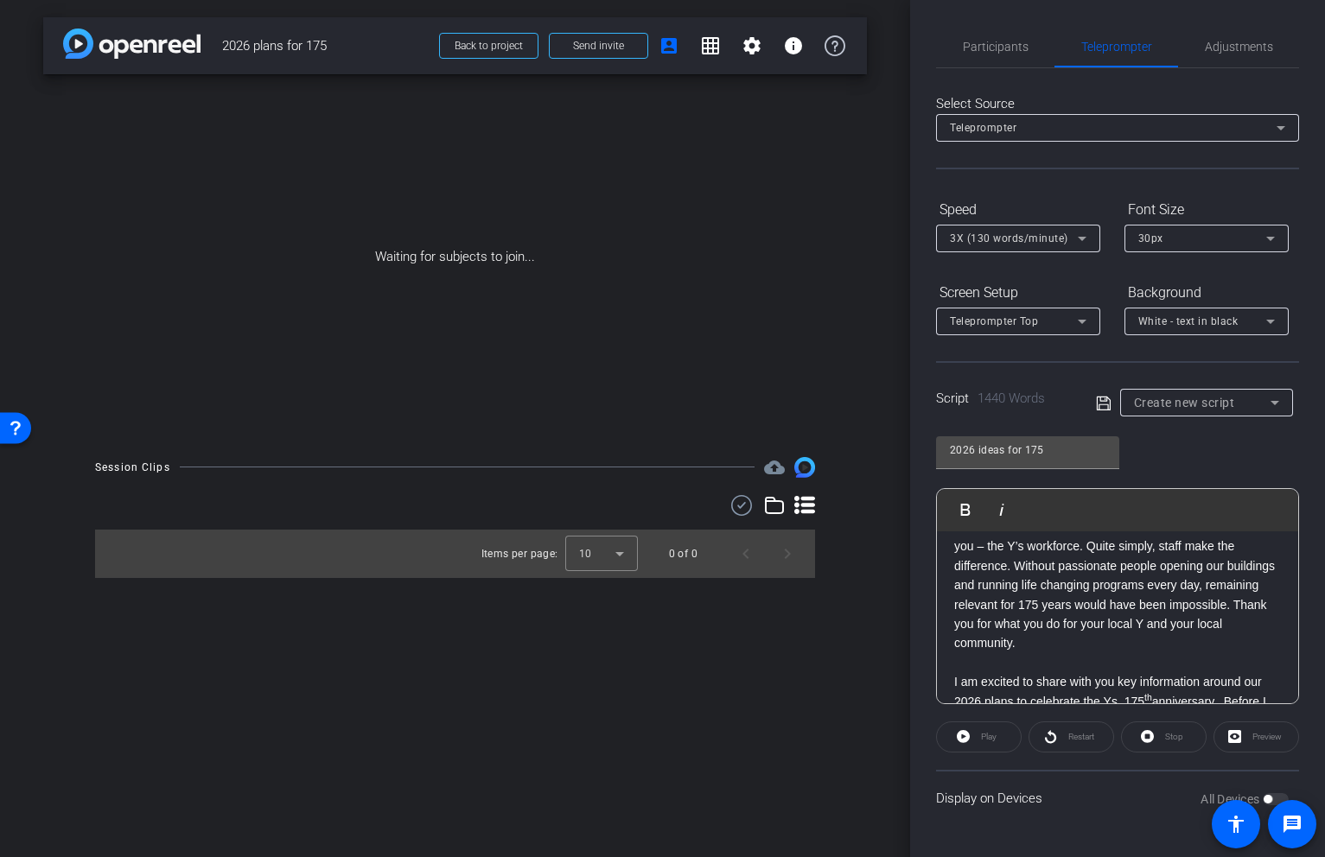
scroll to position [117, 0]
click at [1076, 645] on p at bounding box center [1117, 654] width 327 height 19
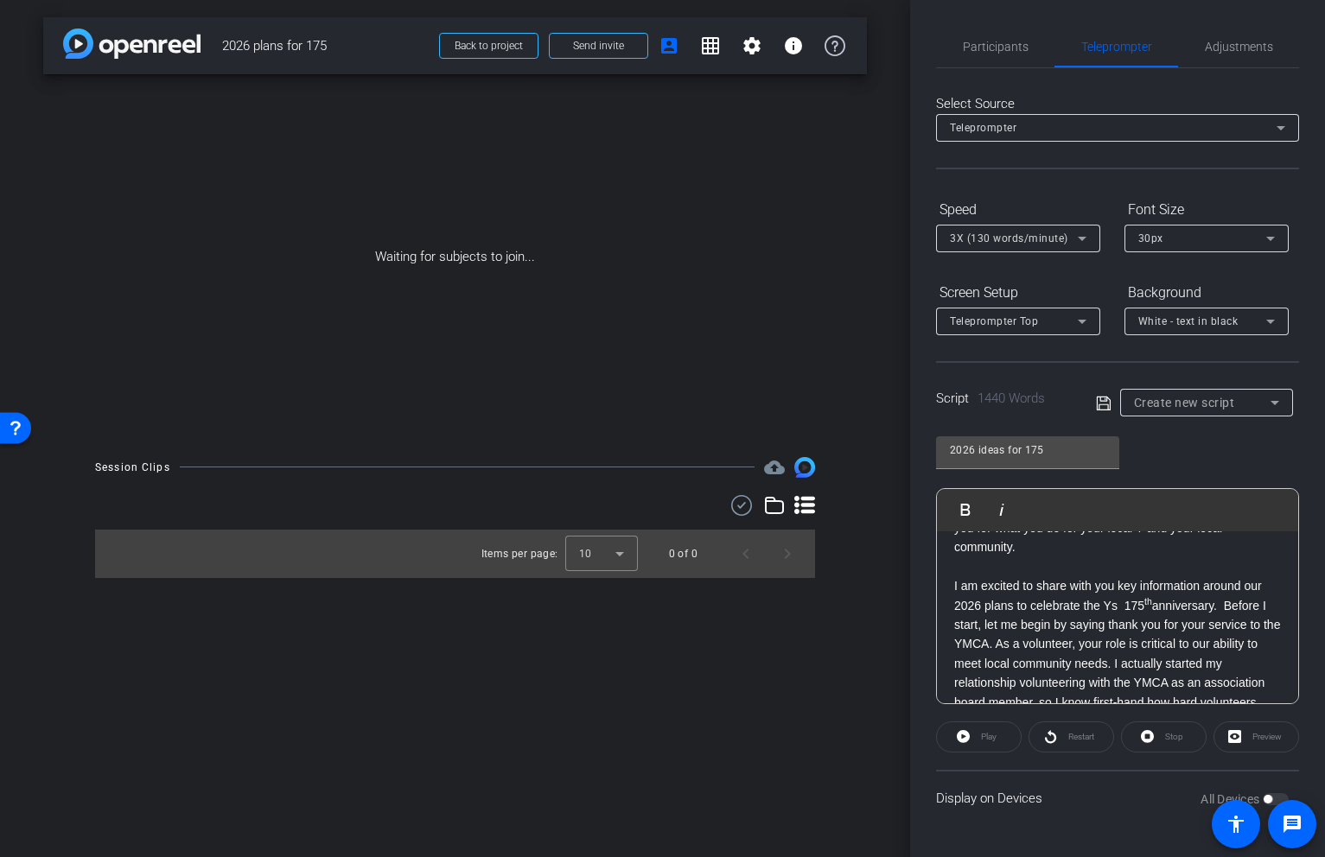
scroll to position [212, 0]
click at [1103, 410] on icon at bounding box center [1104, 403] width 16 height 21
click at [477, 49] on span "Back to project" at bounding box center [489, 46] width 68 height 12
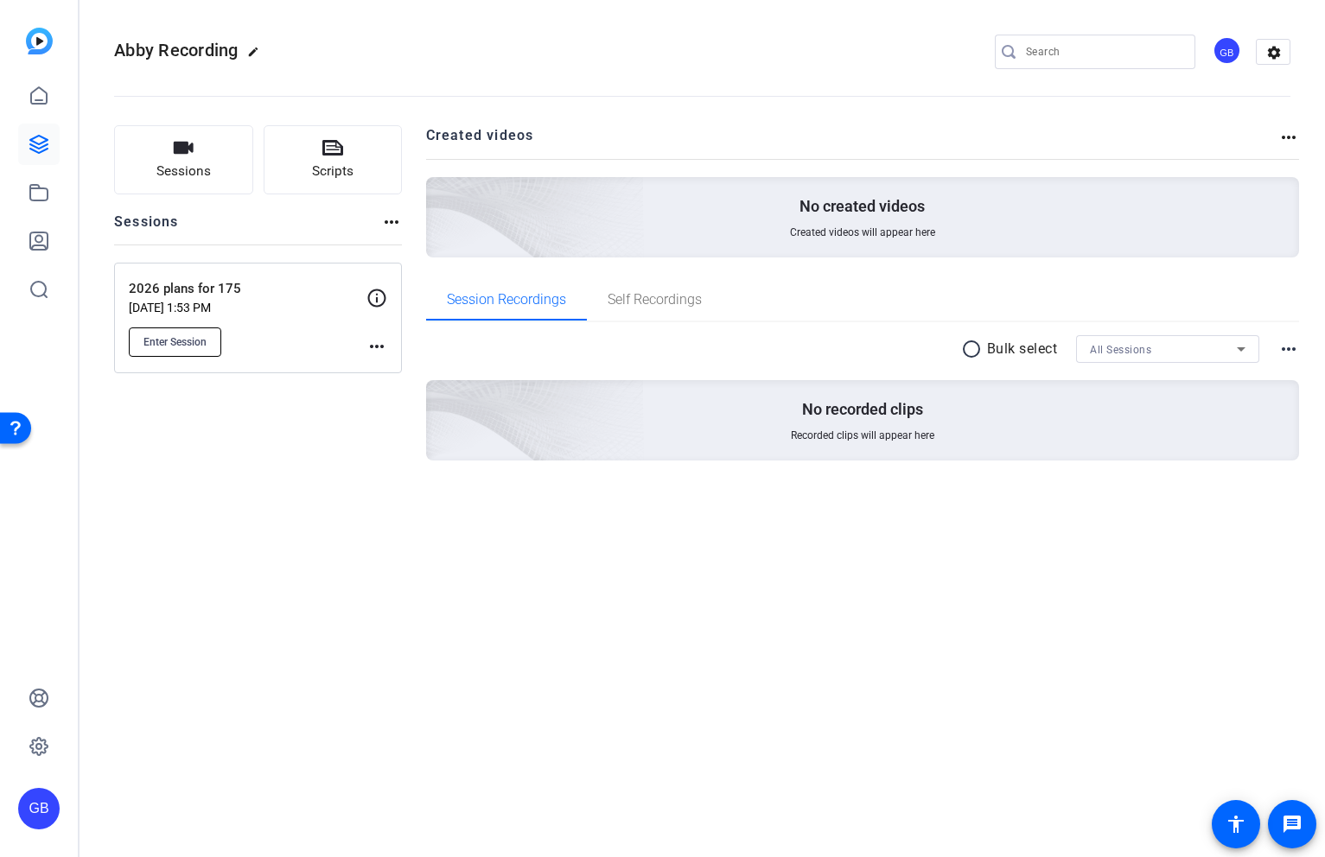
click at [185, 345] on span "Enter Session" at bounding box center [174, 342] width 63 height 14
click at [219, 633] on div "Abby Recording edit GB settings Sessions Scripts Sessions more_horiz 2026 plans…" at bounding box center [702, 428] width 1245 height 857
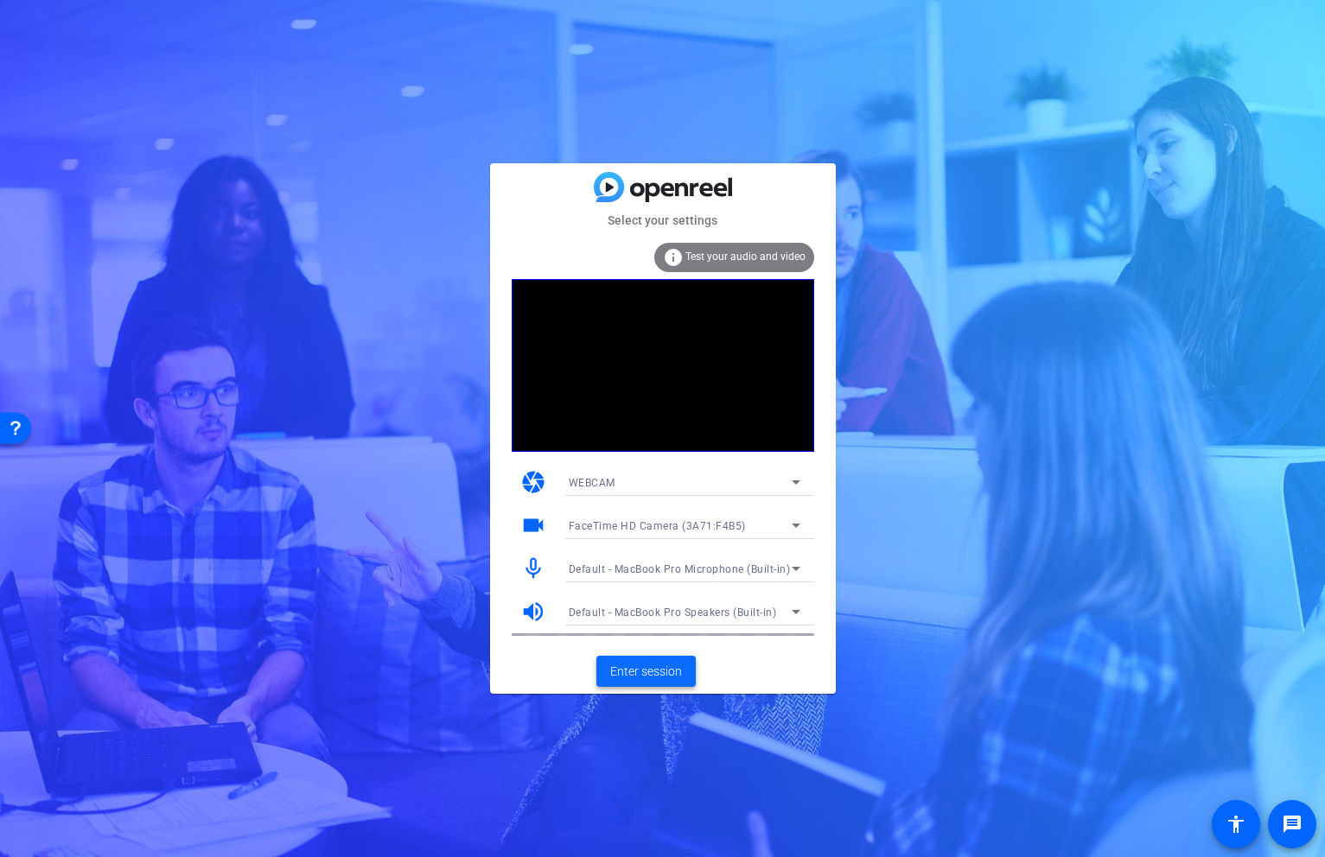
click at [652, 677] on span "Enter session" at bounding box center [646, 672] width 72 height 18
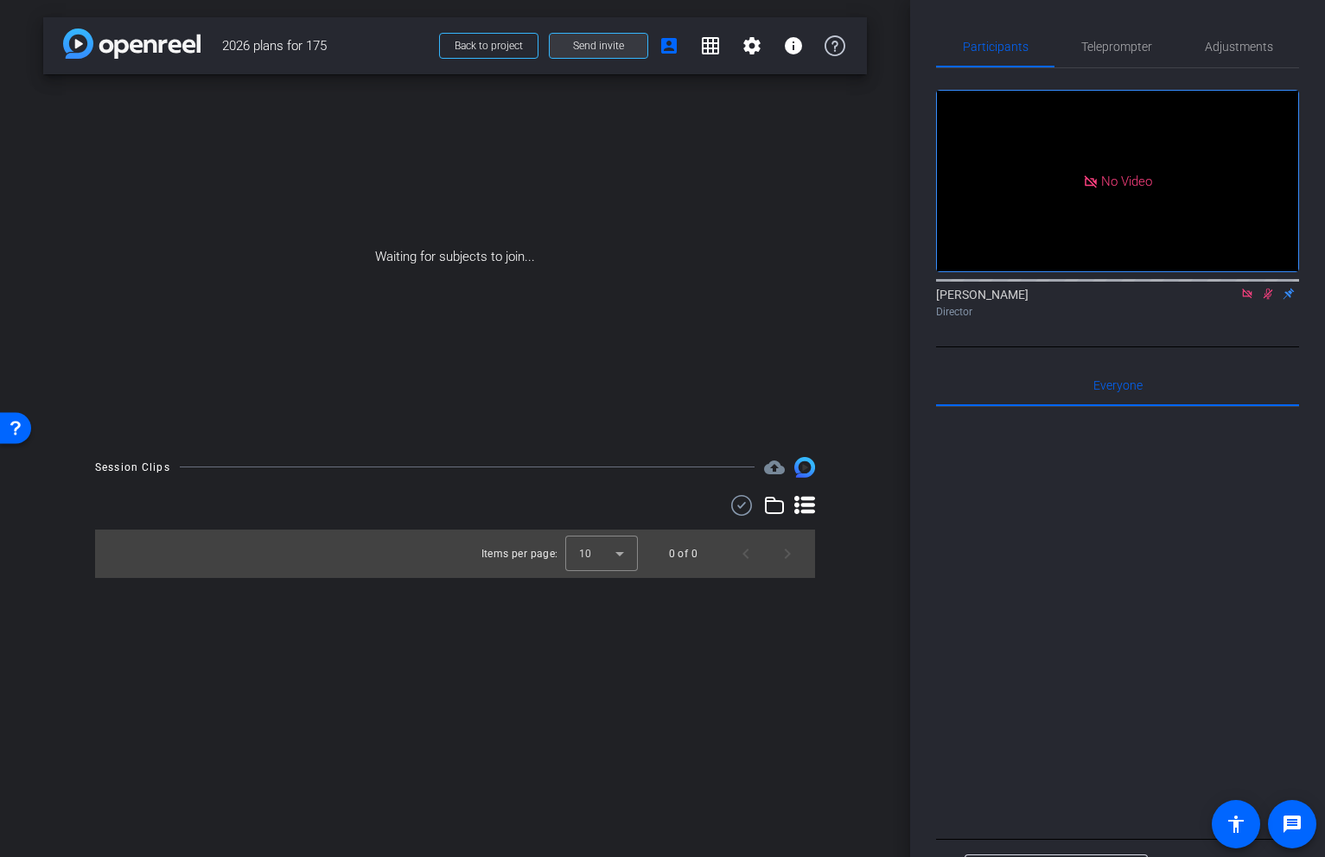
click at [605, 35] on span at bounding box center [599, 45] width 98 height 41
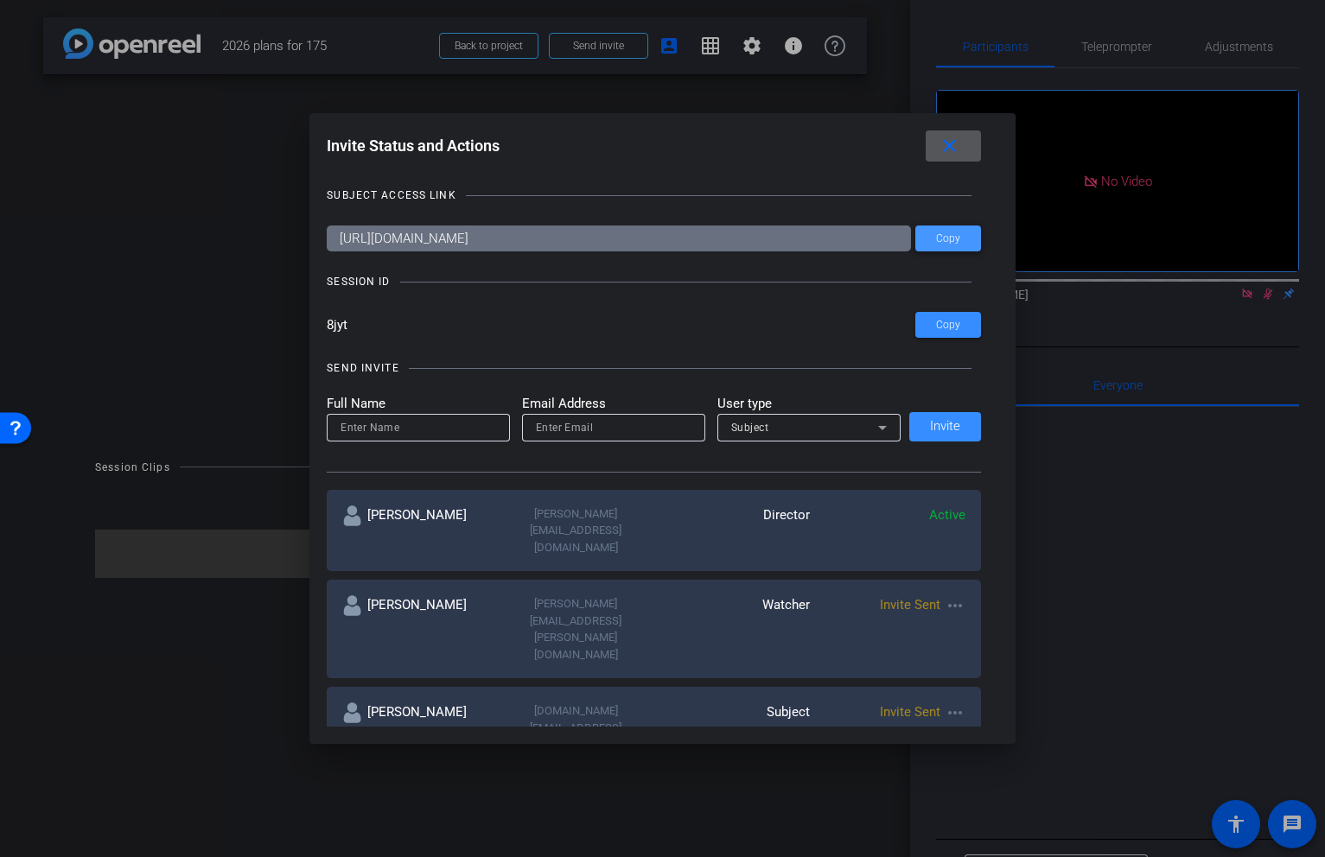
click at [954, 245] on span at bounding box center [948, 238] width 66 height 41
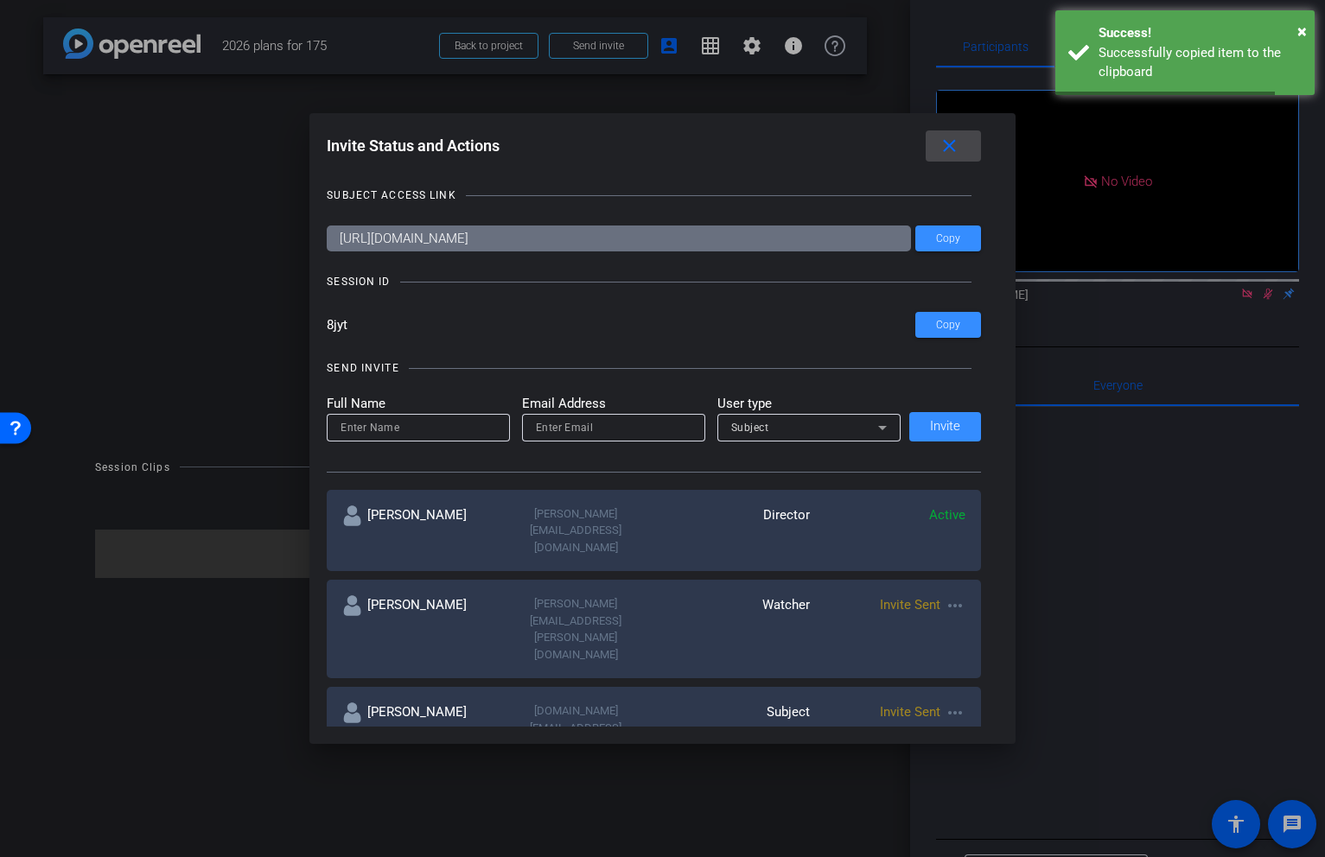
click at [952, 147] on mat-icon "close" at bounding box center [950, 147] width 22 height 22
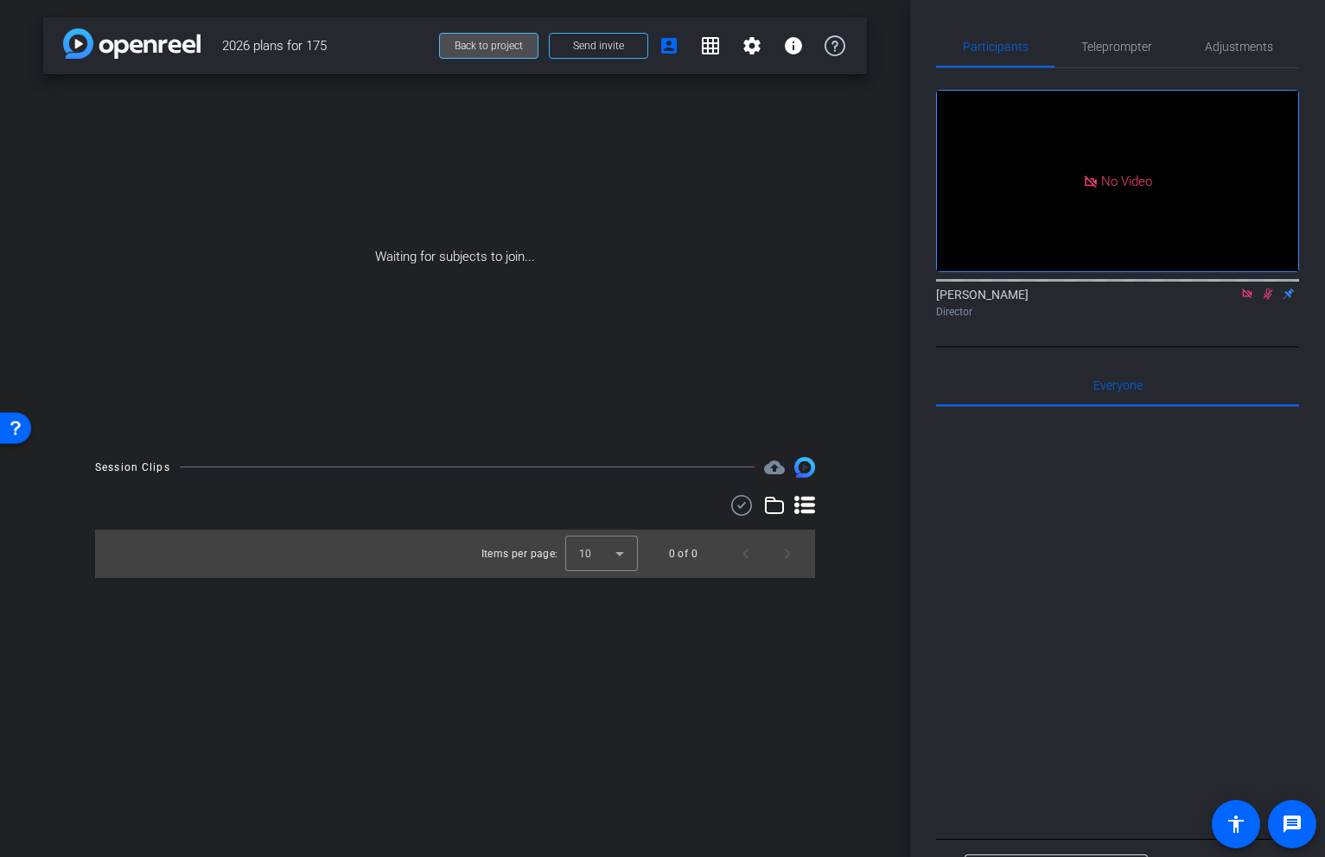
click at [465, 52] on span at bounding box center [489, 45] width 98 height 41
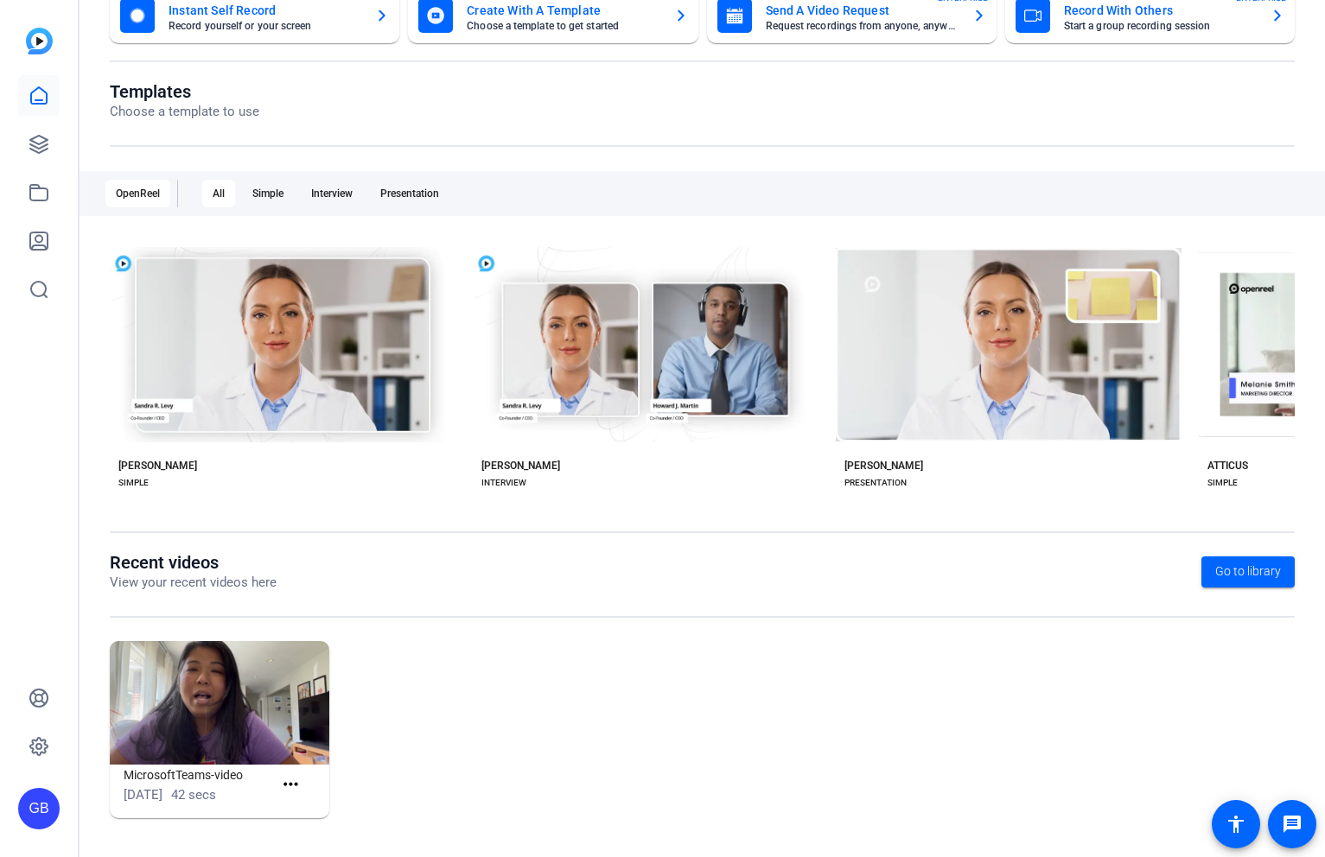
scroll to position [111, 0]
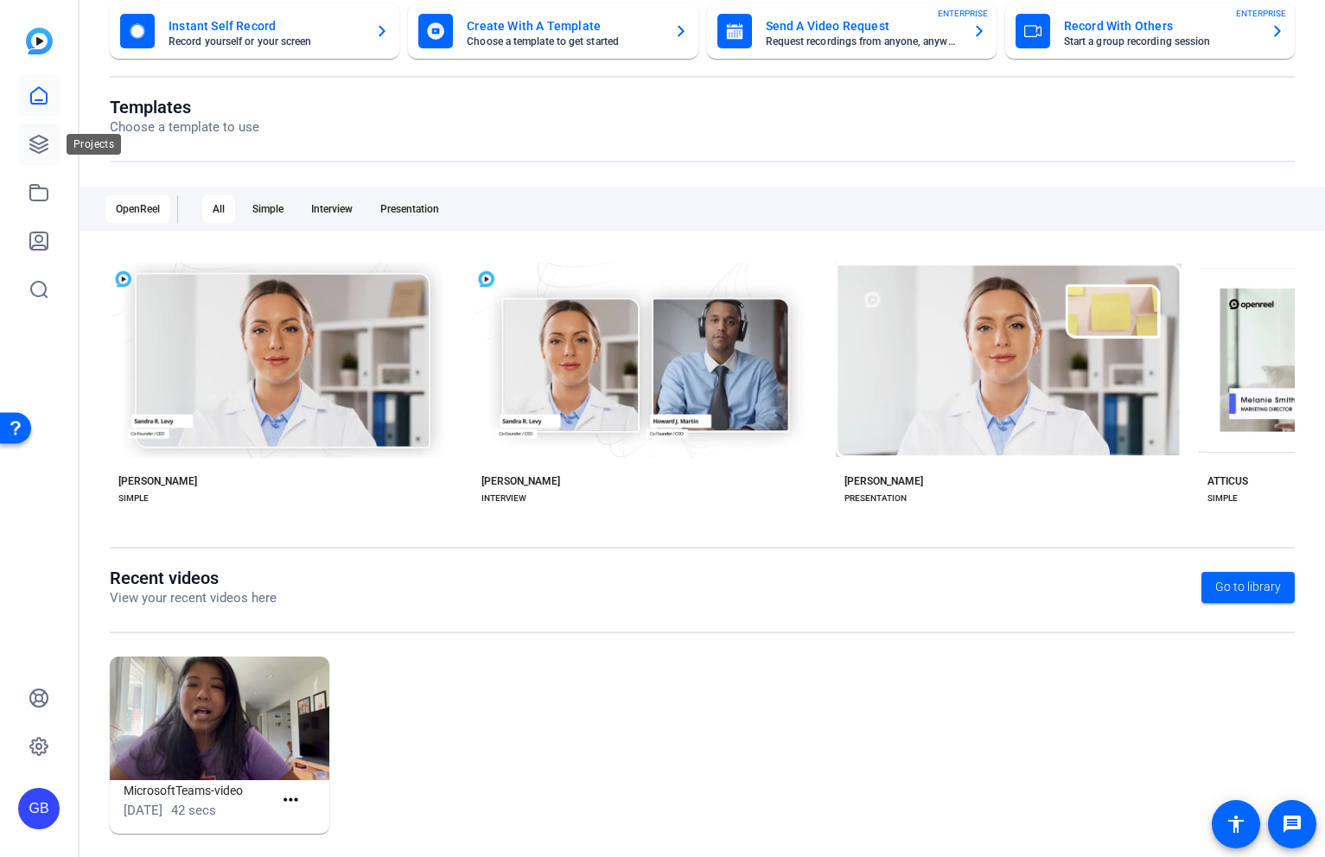
click at [38, 146] on icon at bounding box center [39, 144] width 21 height 21
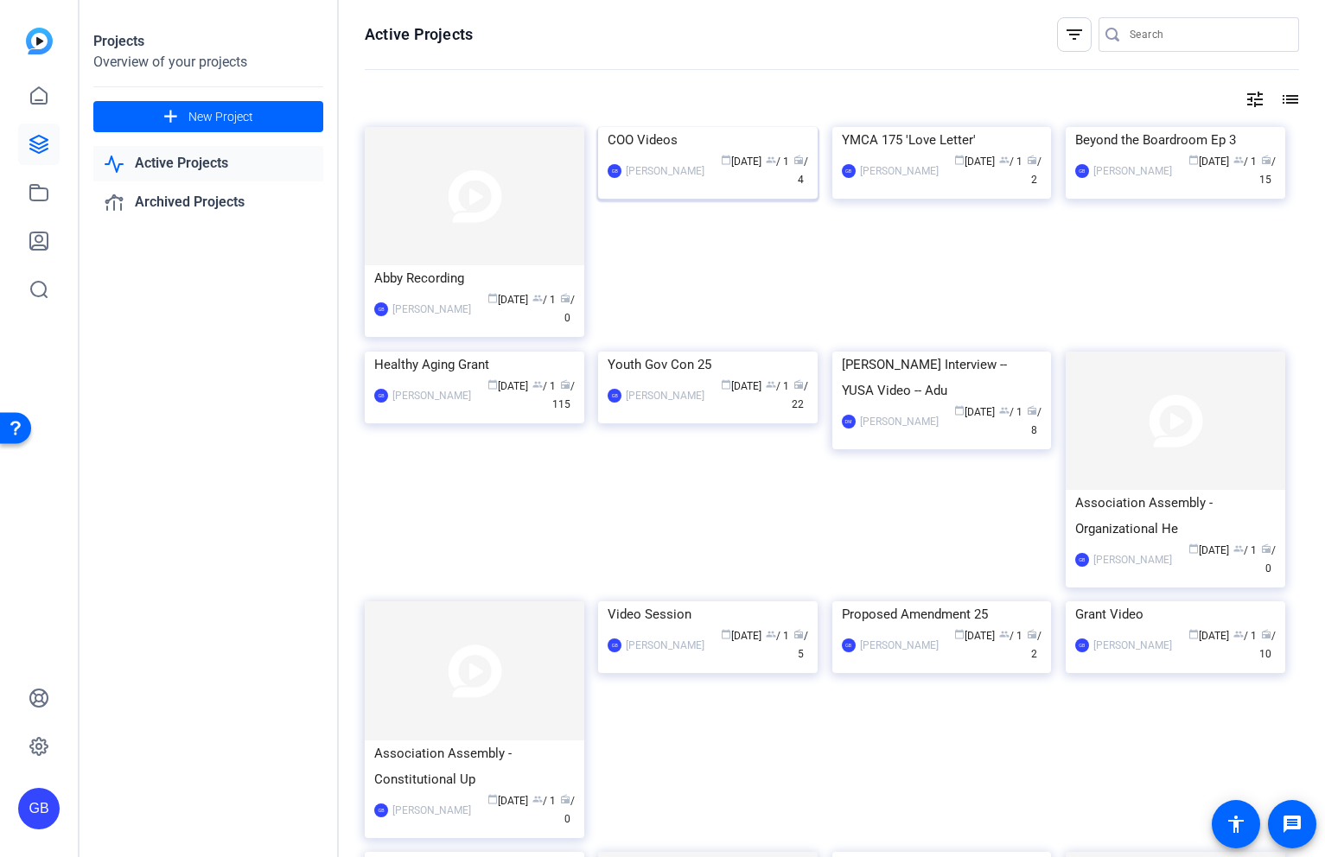
click at [697, 189] on div "GB [PERSON_NAME] calendar_today [DATE] group / 1 radio / 4" at bounding box center [708, 171] width 201 height 36
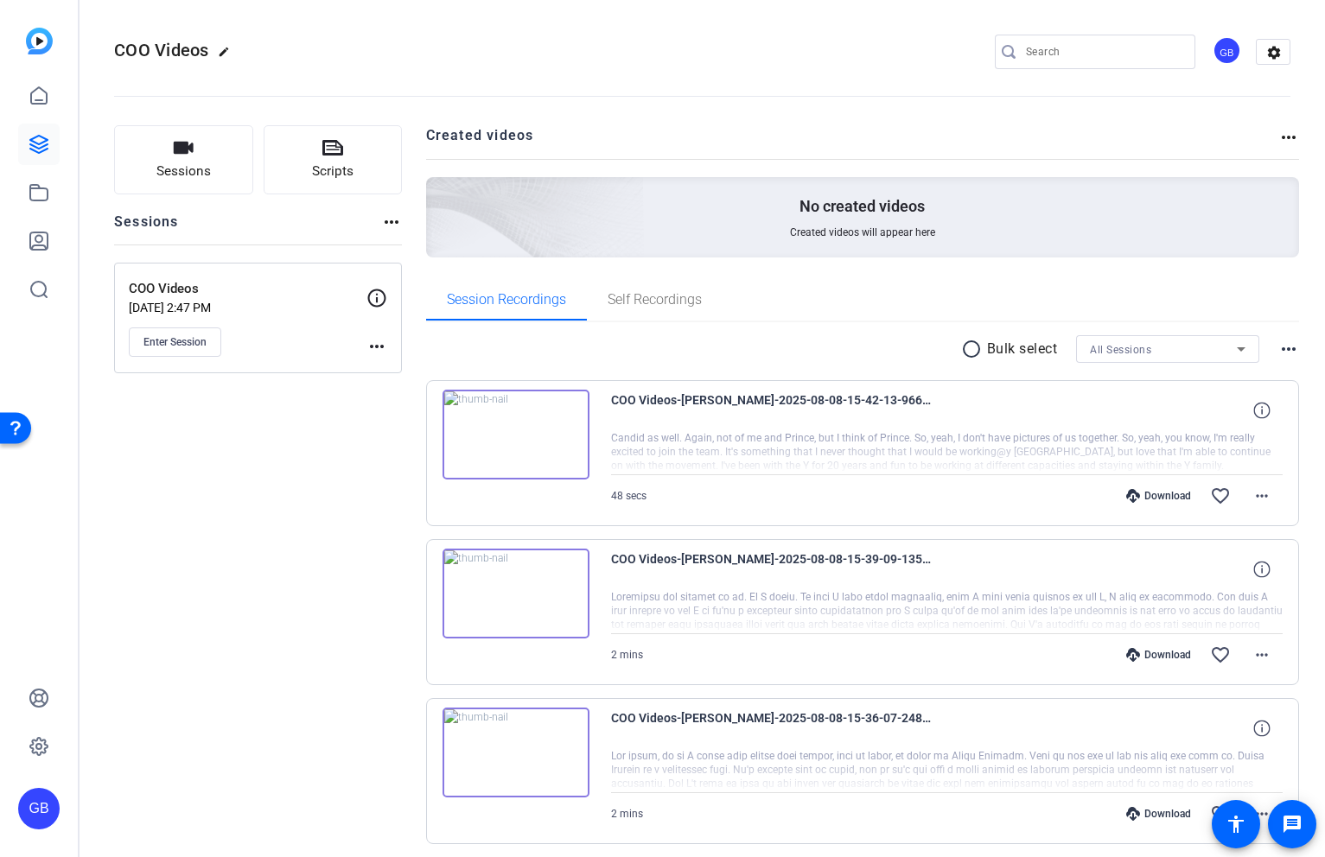
click at [971, 352] on mat-icon "radio_button_unchecked" at bounding box center [974, 349] width 26 height 21
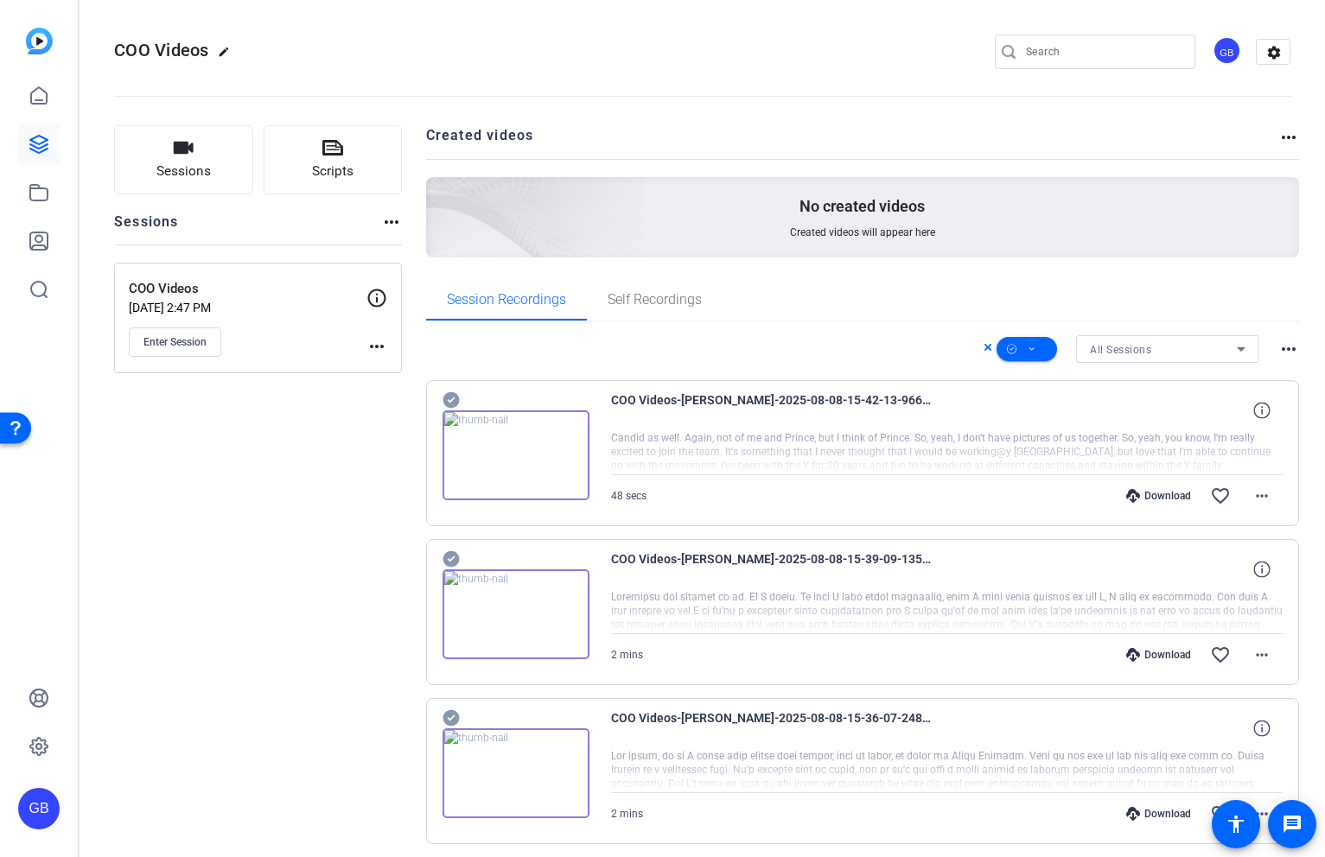
click at [451, 400] on icon at bounding box center [451, 400] width 17 height 21
click at [449, 409] on icon at bounding box center [451, 400] width 16 height 16
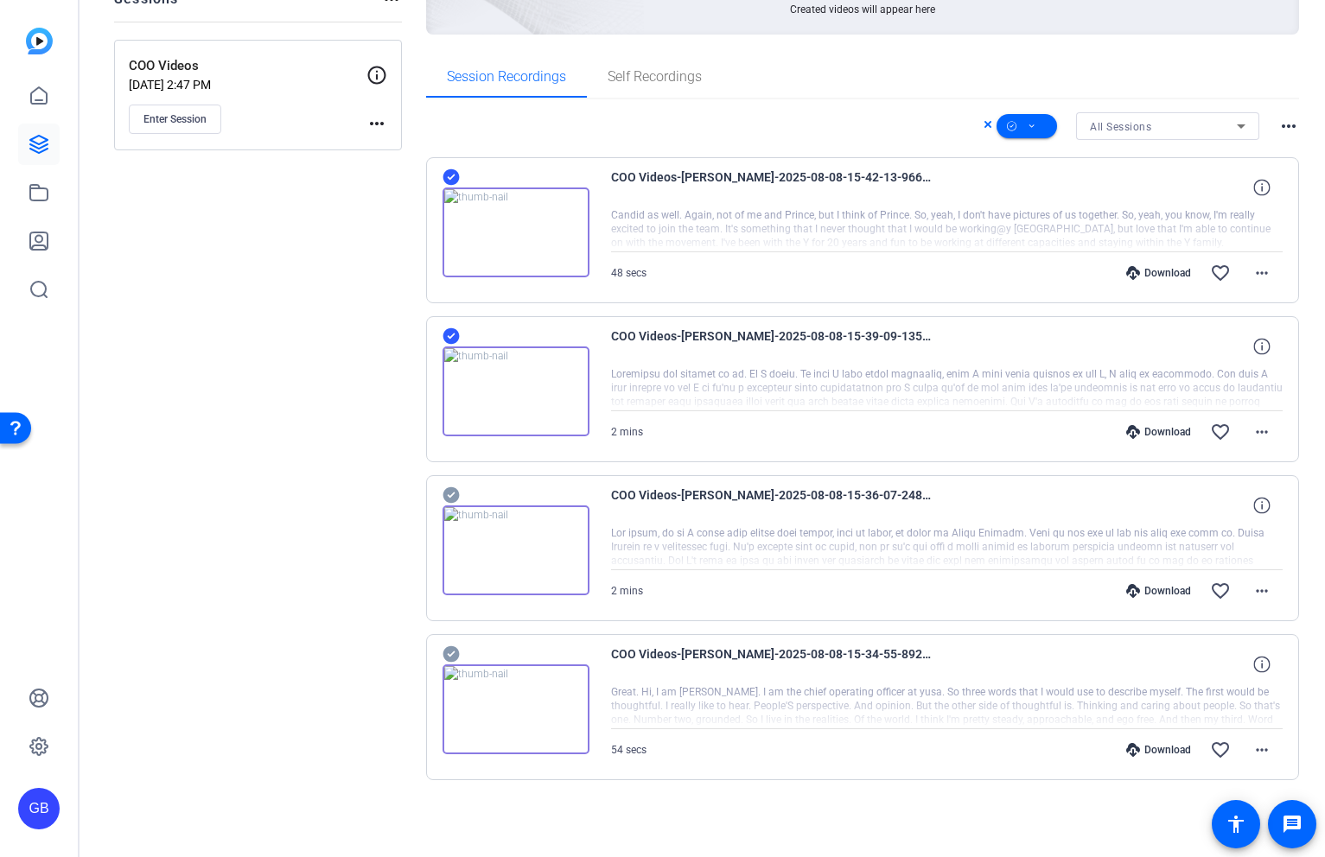
click at [450, 186] on icon at bounding box center [451, 177] width 16 height 16
click at [1042, 125] on span at bounding box center [1027, 125] width 61 height 41
click at [1060, 219] on span "Download MP4" at bounding box center [1056, 218] width 92 height 21
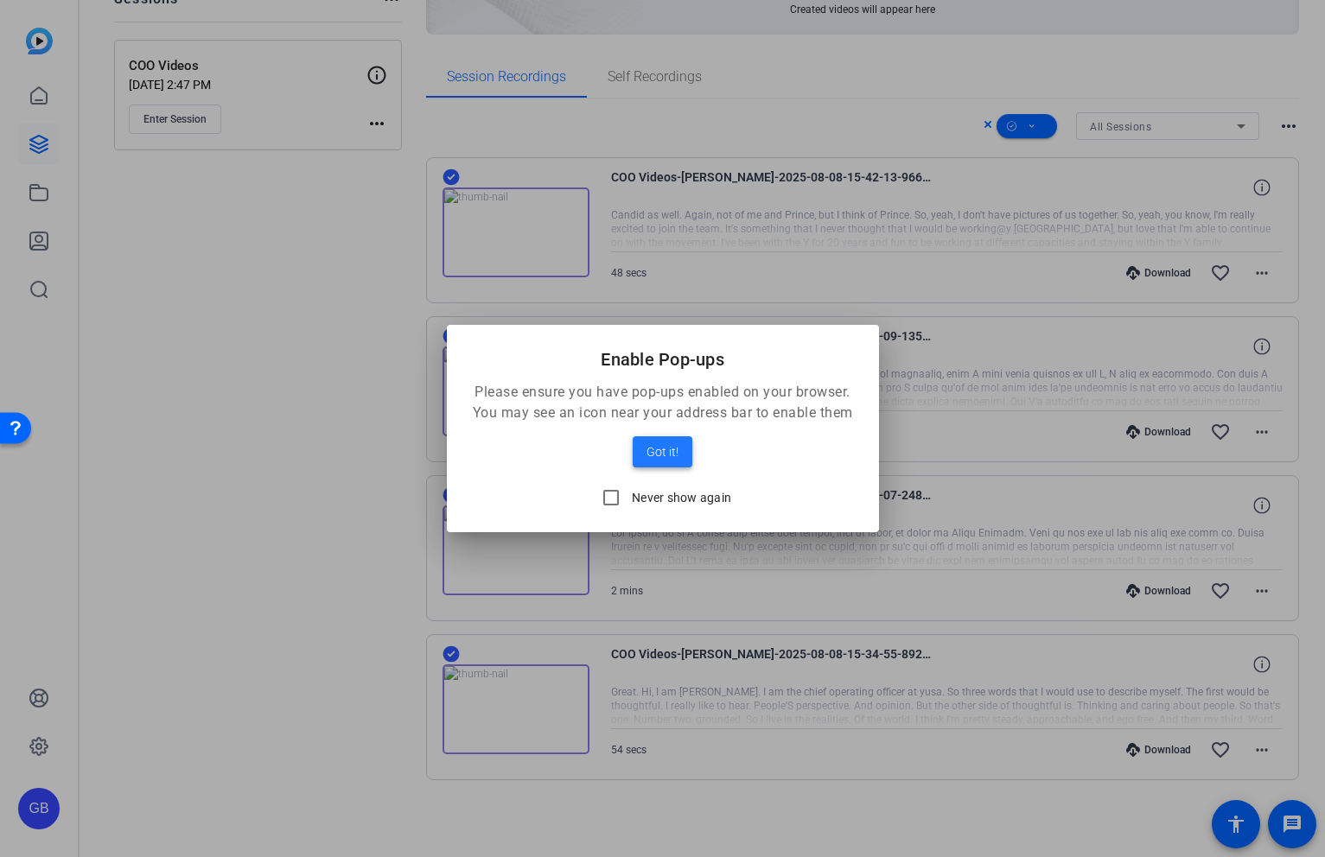
click at [675, 452] on span "Got it!" at bounding box center [663, 452] width 32 height 21
